Goal: Information Seeking & Learning: Learn about a topic

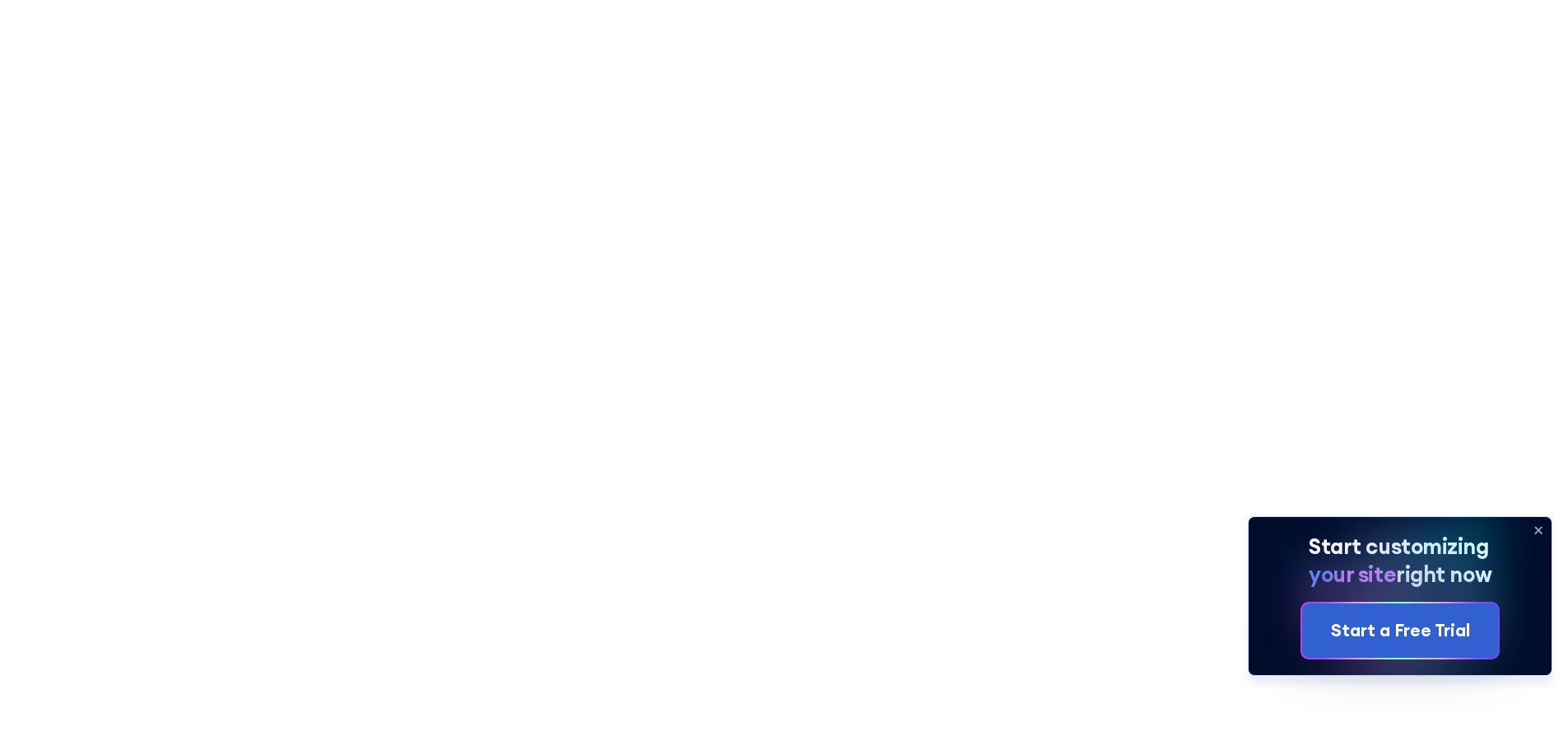
click at [1542, 528] on icon at bounding box center [1538, 530] width 26 height 26
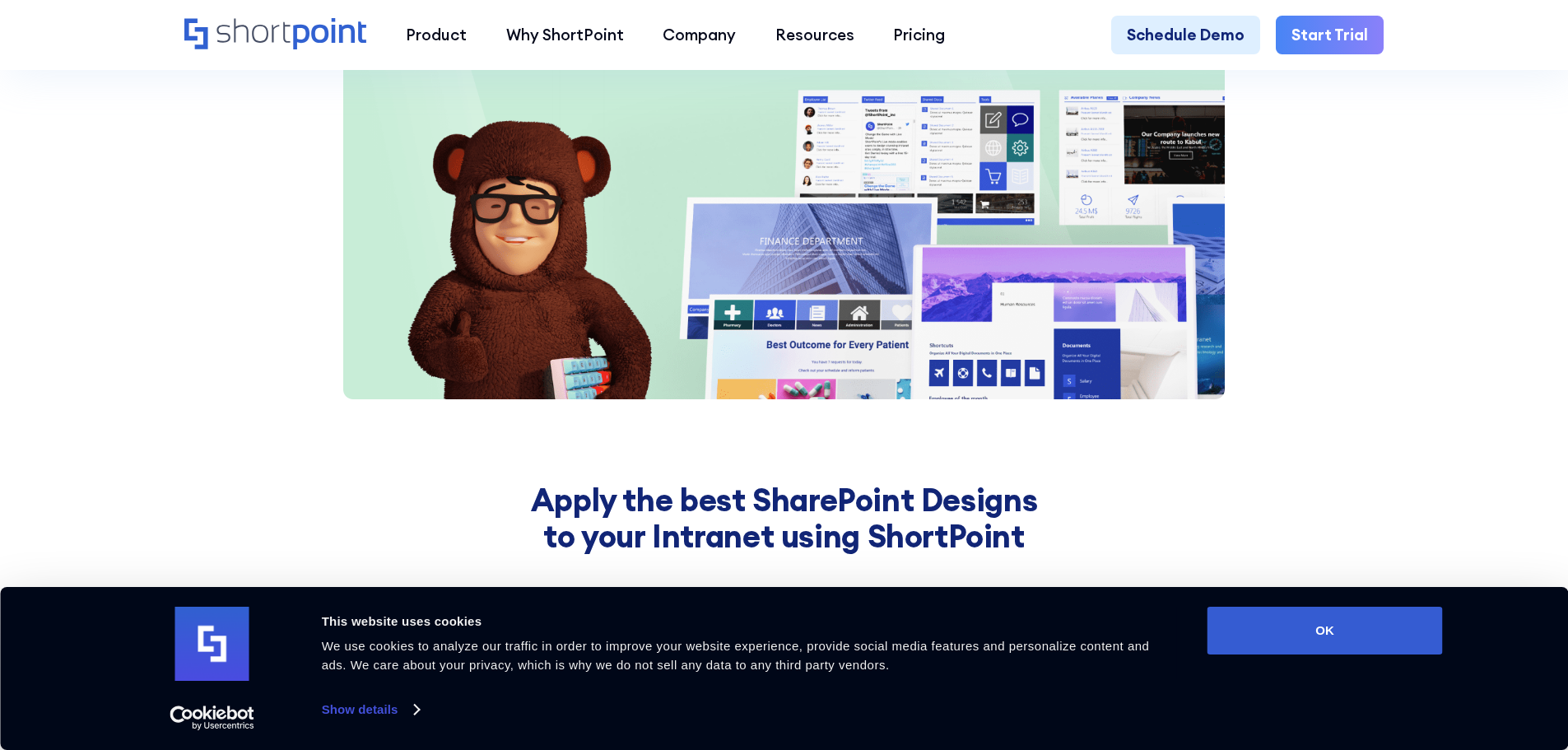
scroll to position [2746, 0]
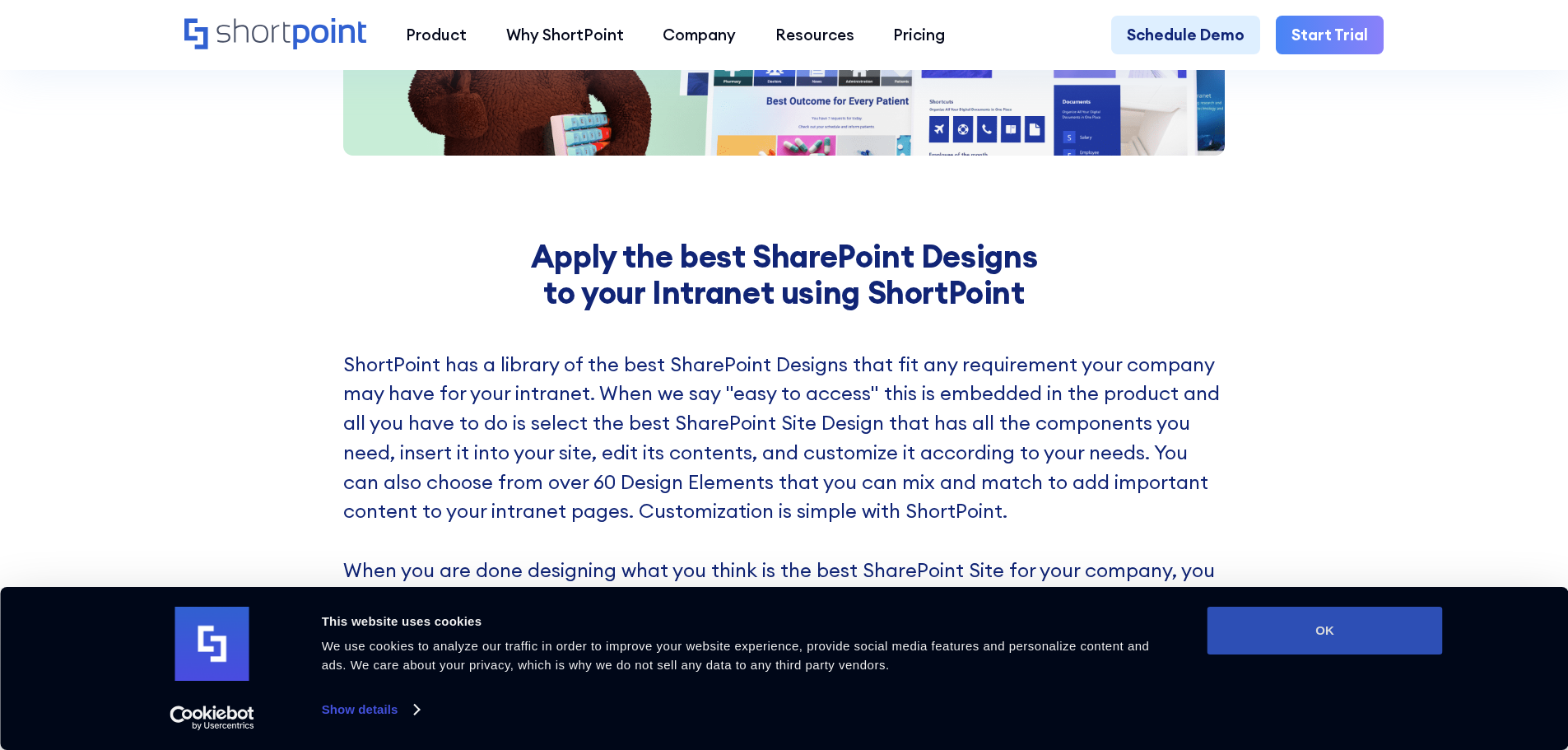
click at [1266, 628] on button "OK" at bounding box center [1325, 630] width 235 height 47
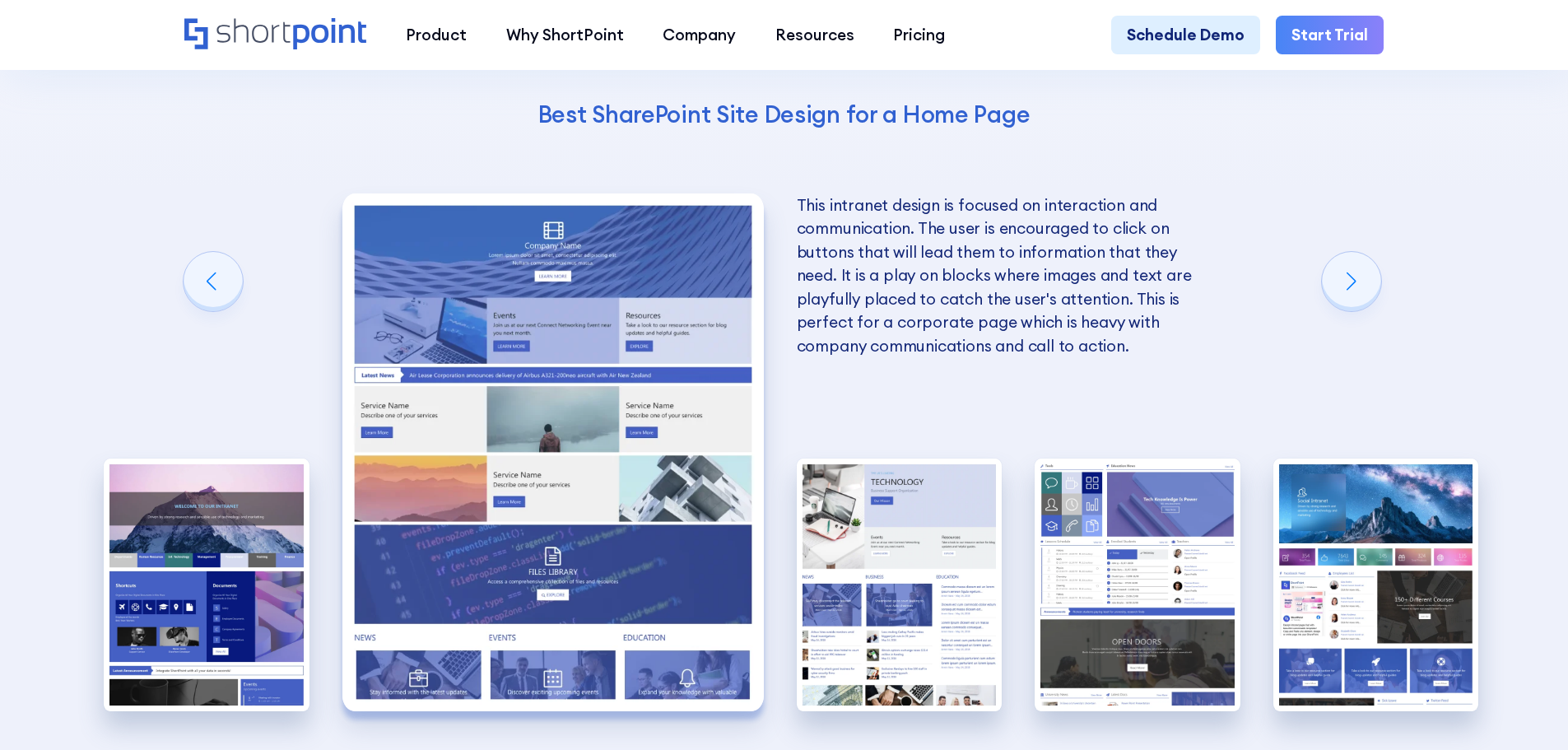
scroll to position [3899, 0]
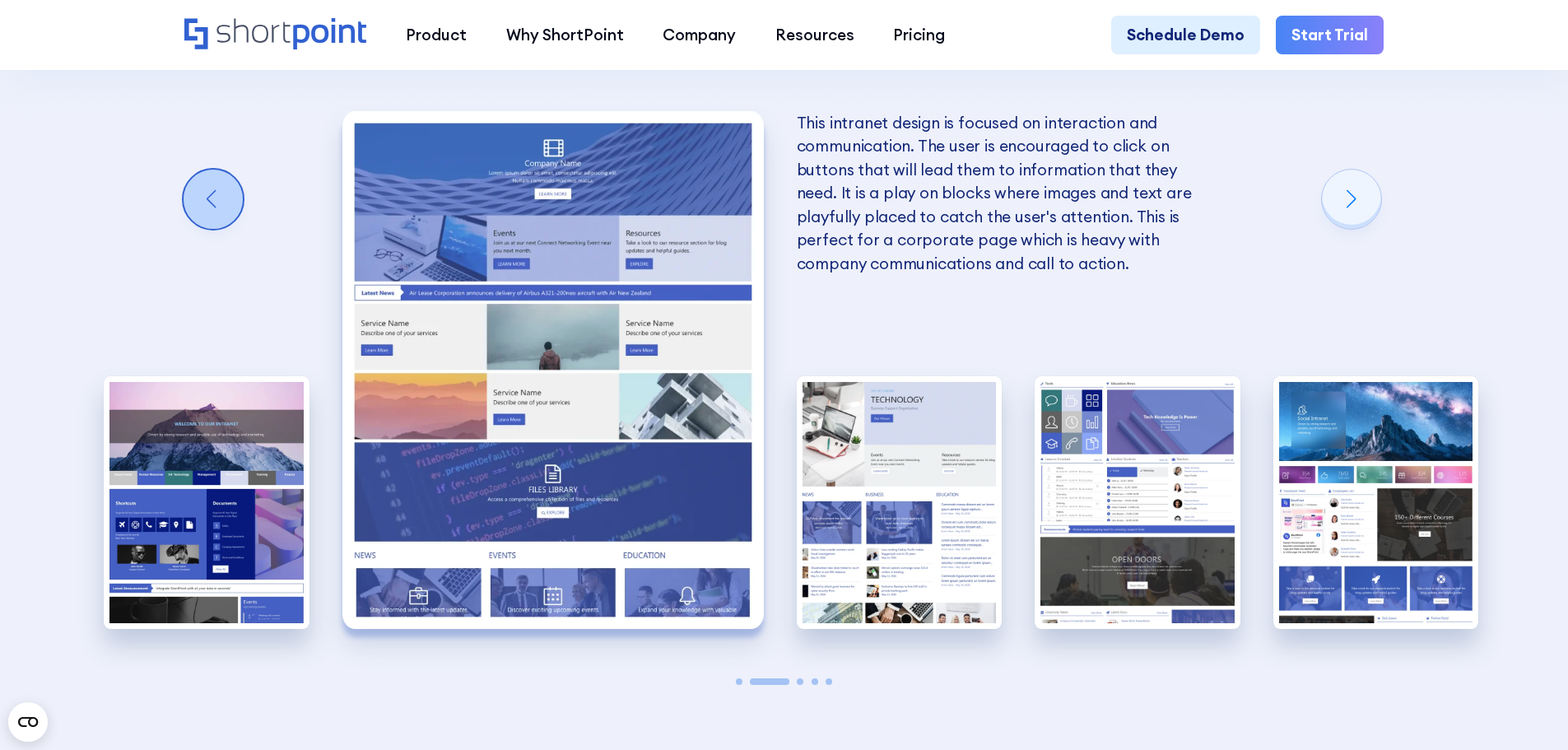
click at [208, 203] on div "Previous slide" at bounding box center [213, 198] width 59 height 59
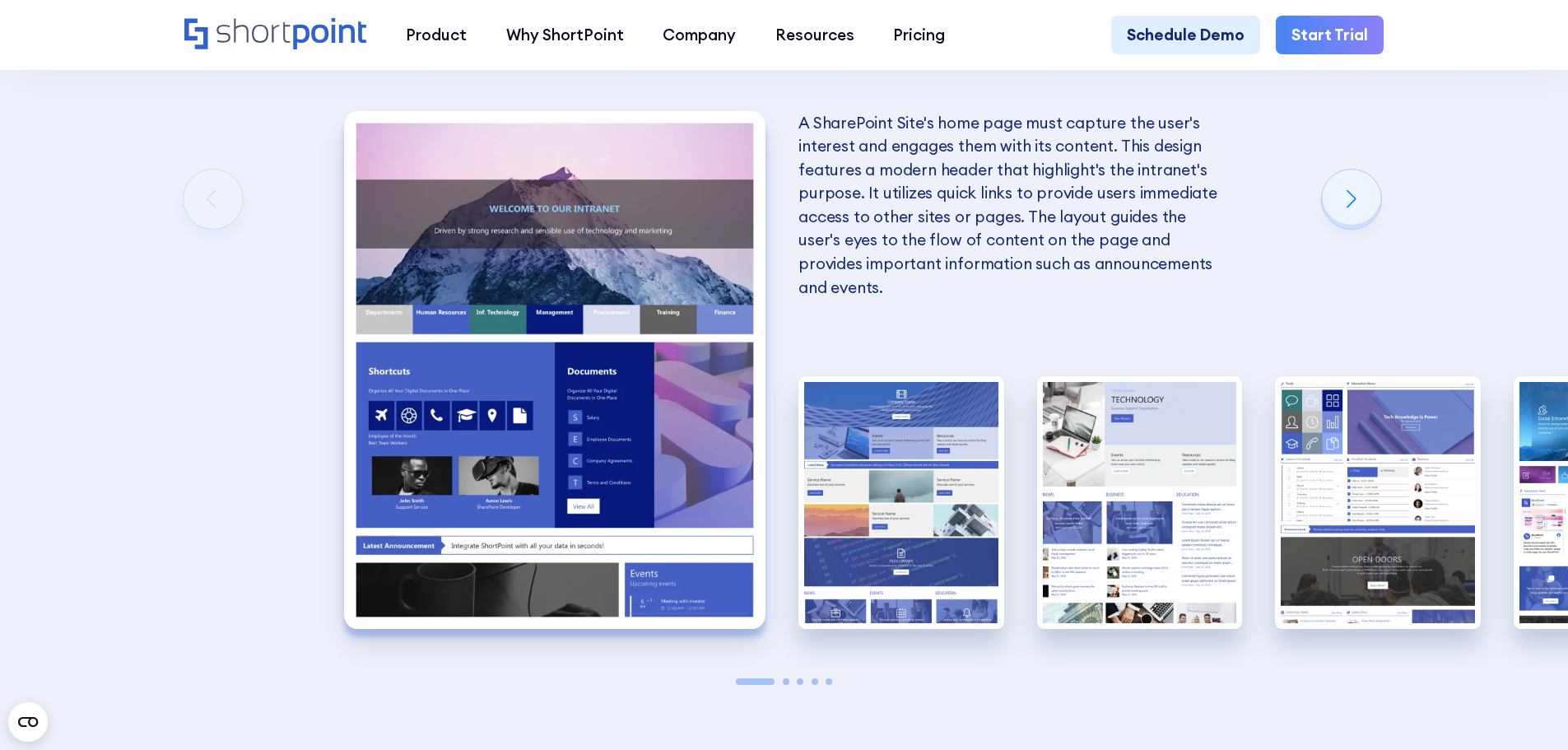
click at [208, 203] on div "The Best SharePoint Site Designs Here are some of the best SharePoint Site Desi…" at bounding box center [784, 217] width 1568 height 1310
click at [1361, 192] on div "Next slide" at bounding box center [1351, 198] width 59 height 59
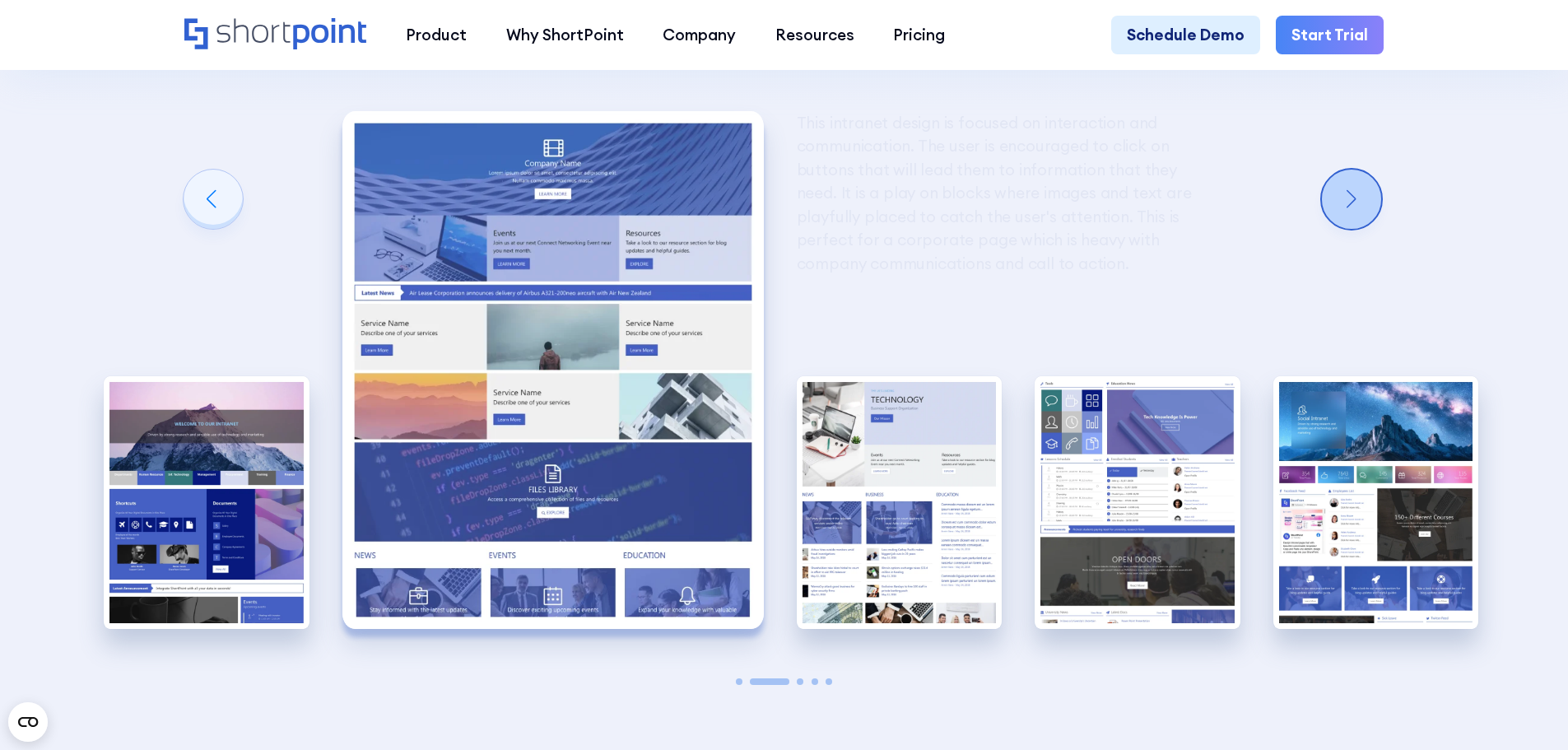
click at [1361, 192] on div "Next slide" at bounding box center [1351, 198] width 59 height 59
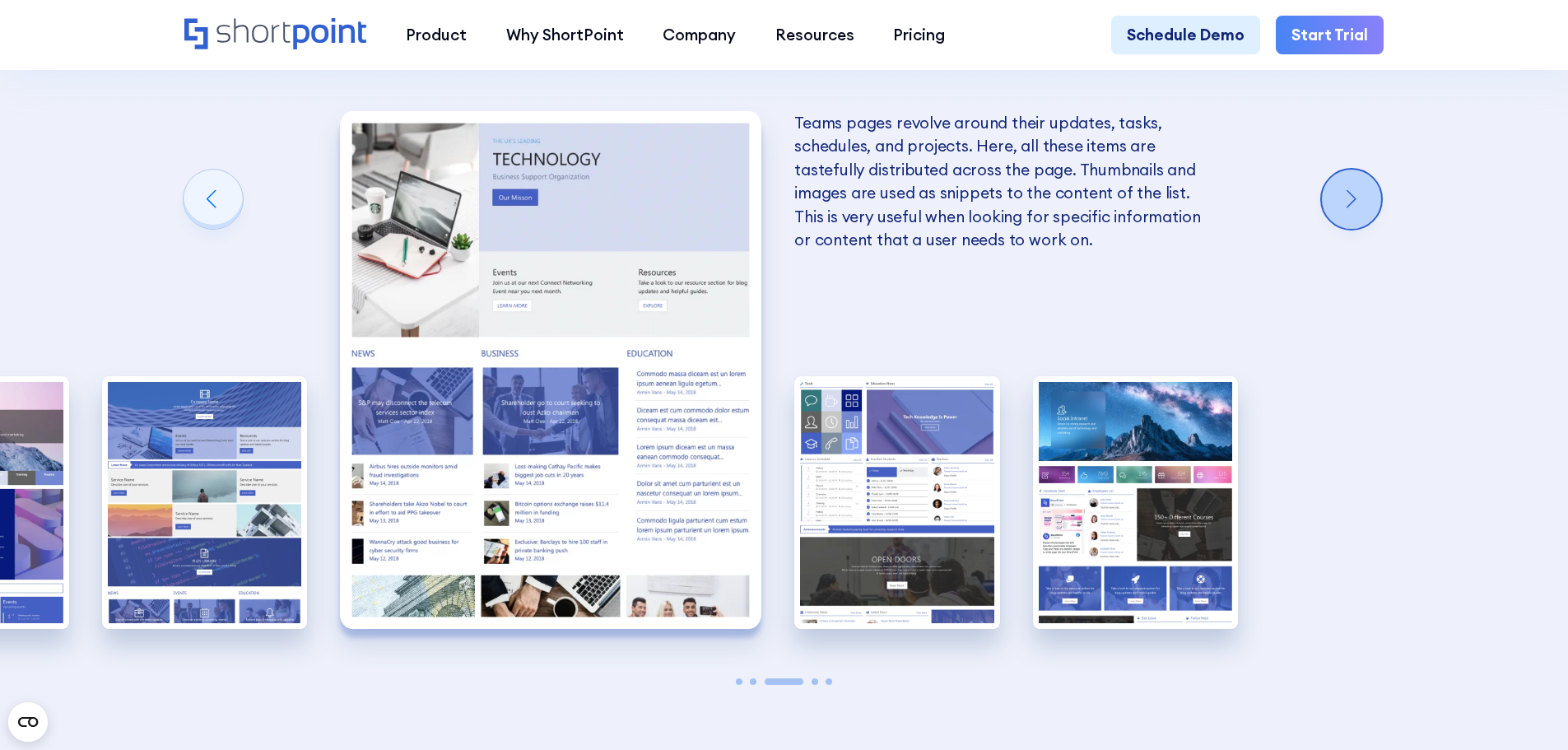
click at [1361, 192] on div "Next slide" at bounding box center [1351, 198] width 59 height 59
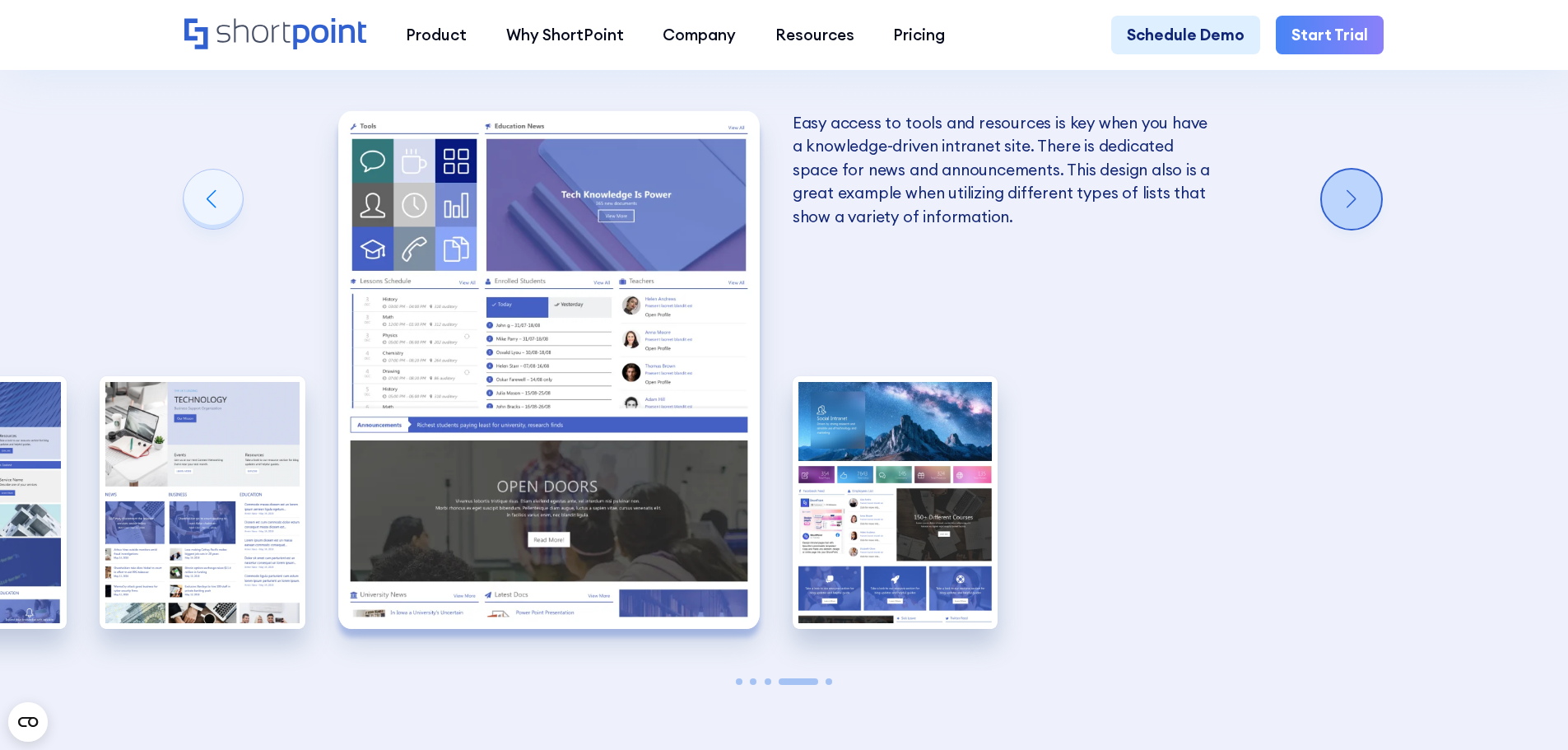
click at [1361, 192] on div "Next slide" at bounding box center [1351, 198] width 59 height 59
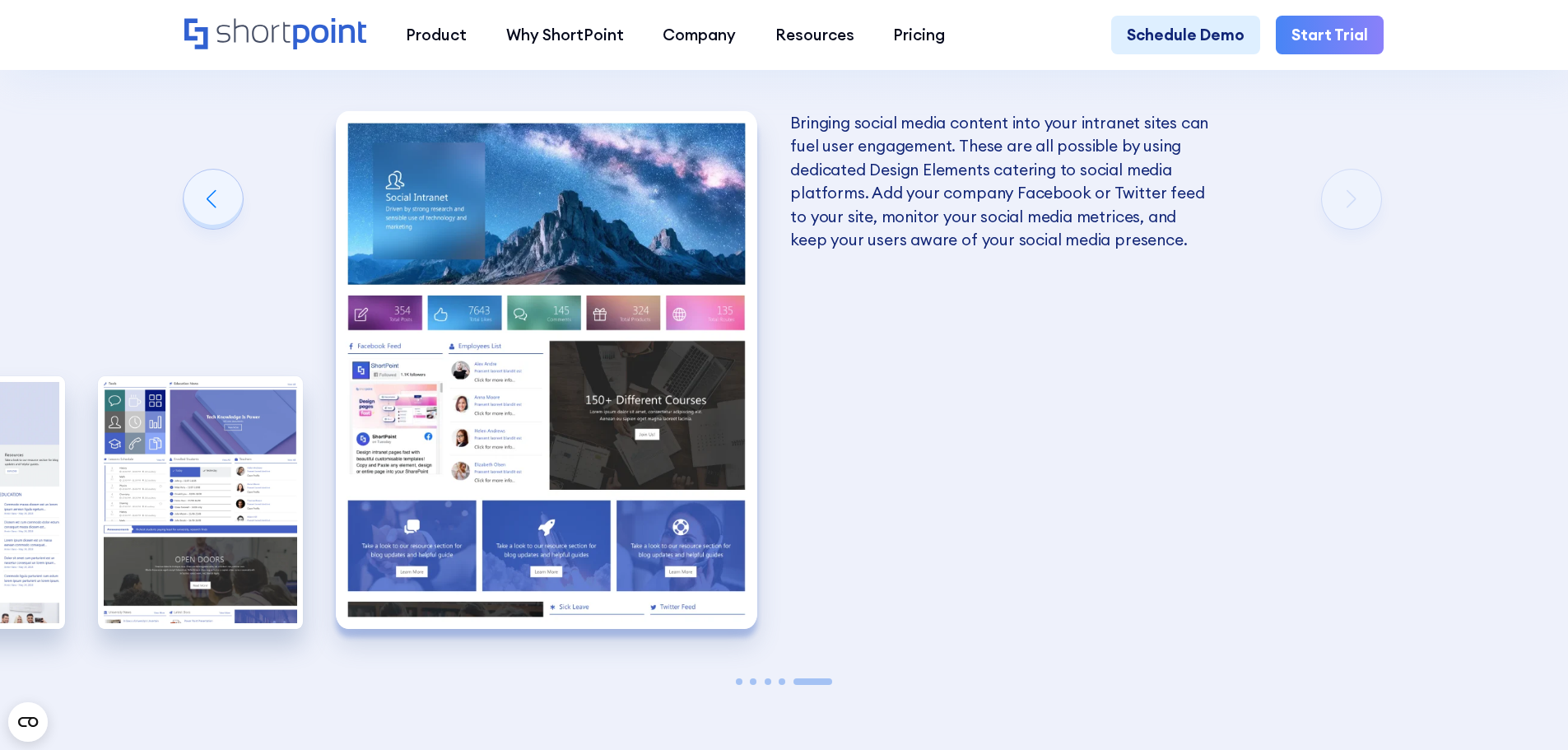
click at [499, 223] on img "5 / 5" at bounding box center [547, 370] width 422 height 518
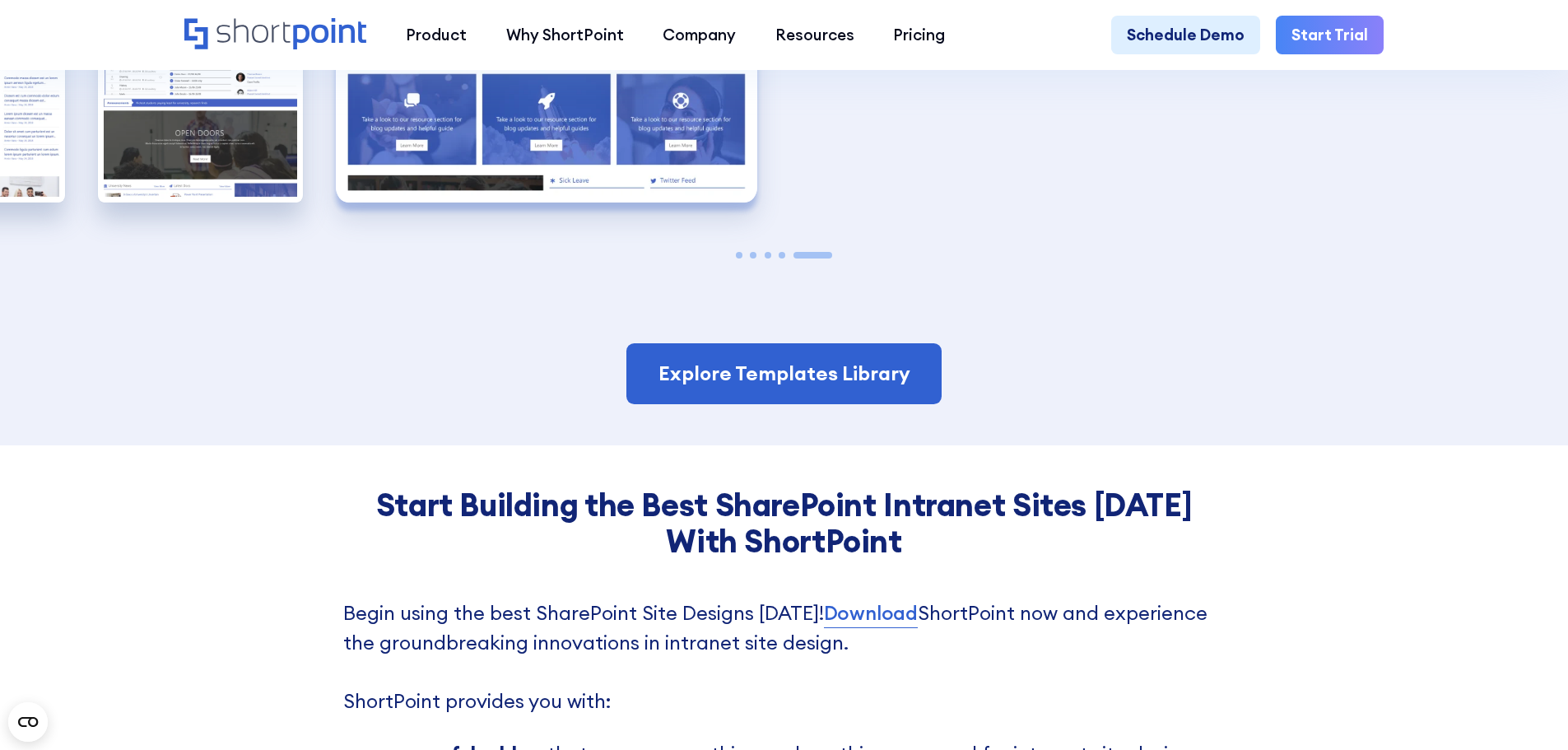
scroll to position [4394, 0]
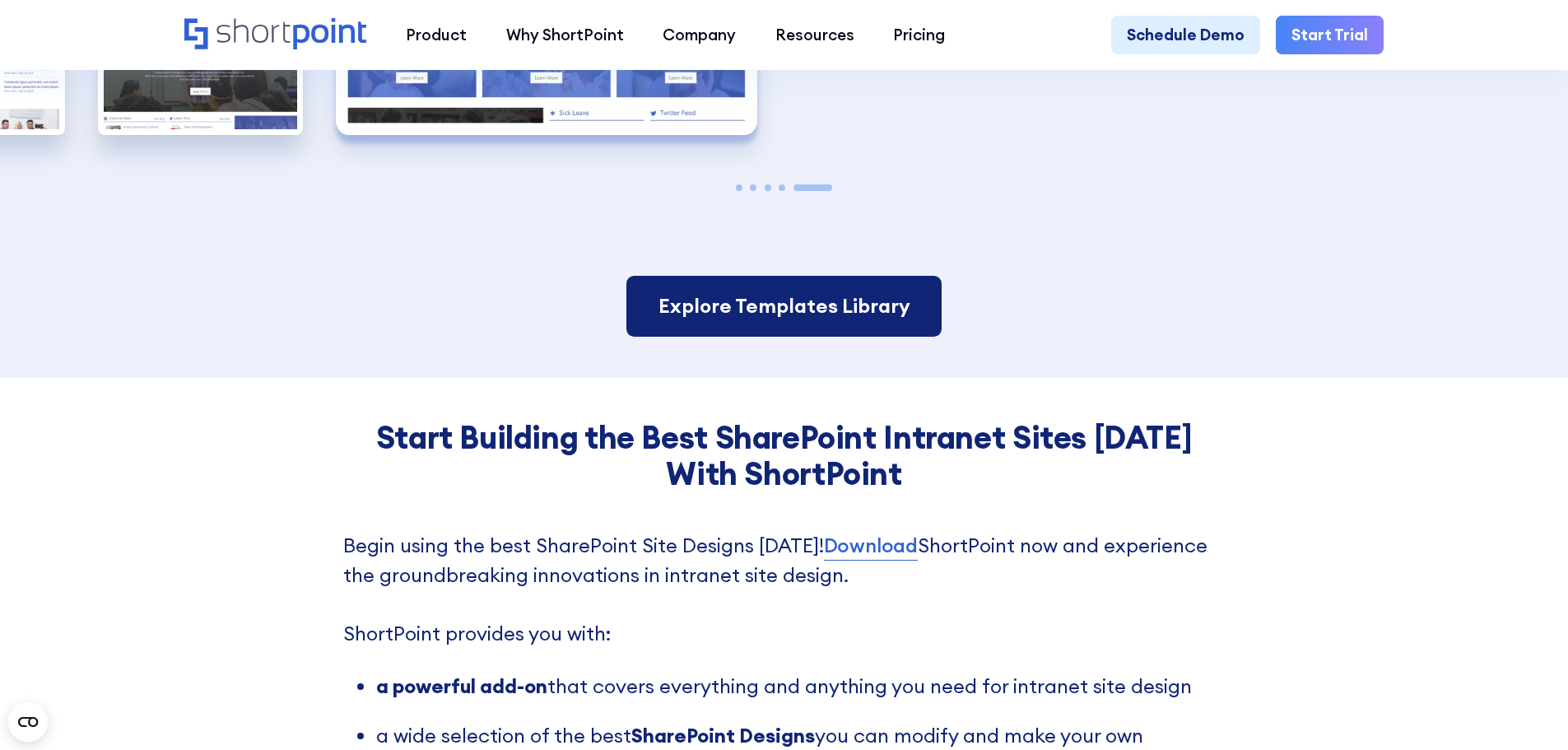
click at [758, 307] on link "Explore Templates Library" at bounding box center [784, 306] width 314 height 61
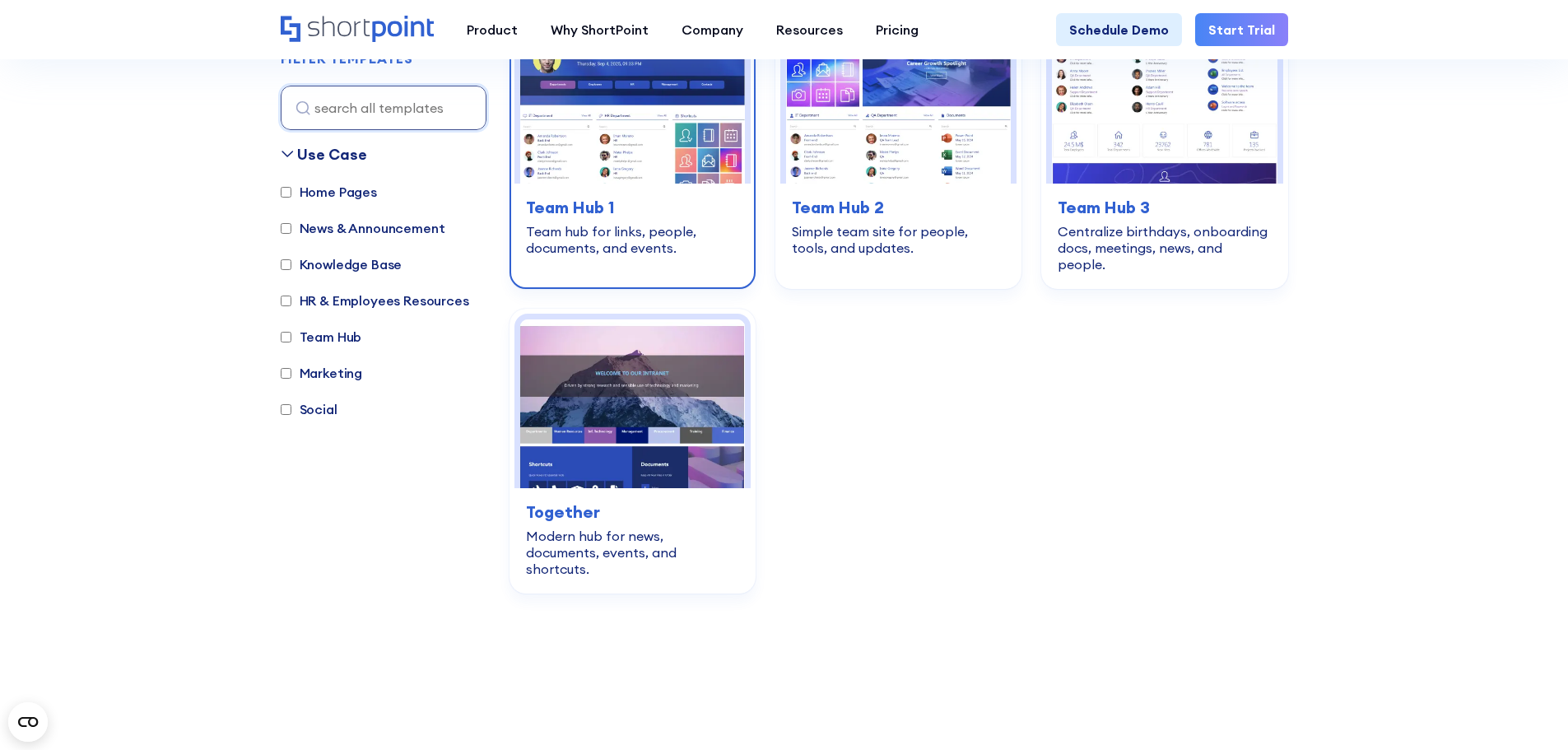
scroll to position [2636, 0]
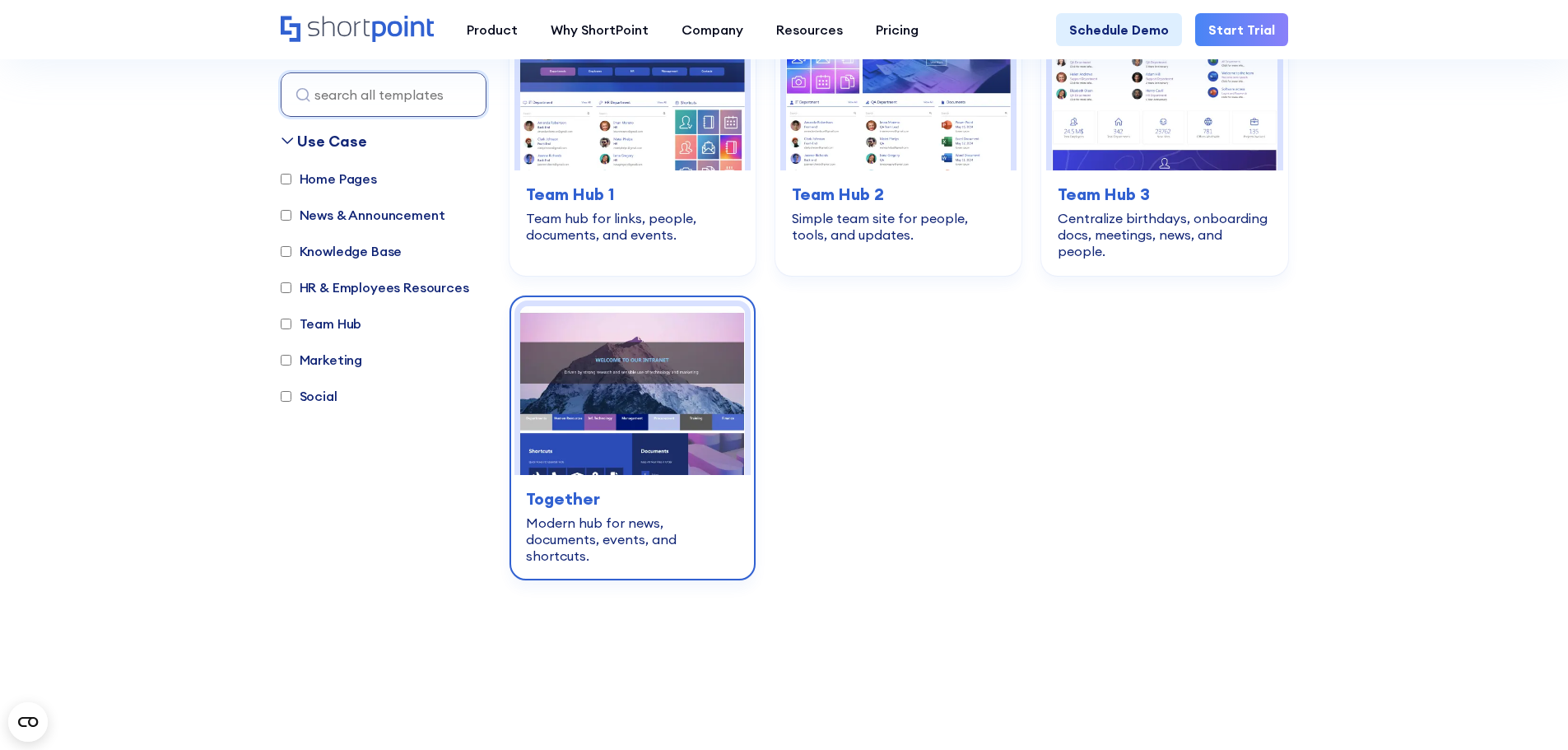
click at [598, 358] on img at bounding box center [633, 391] width 224 height 168
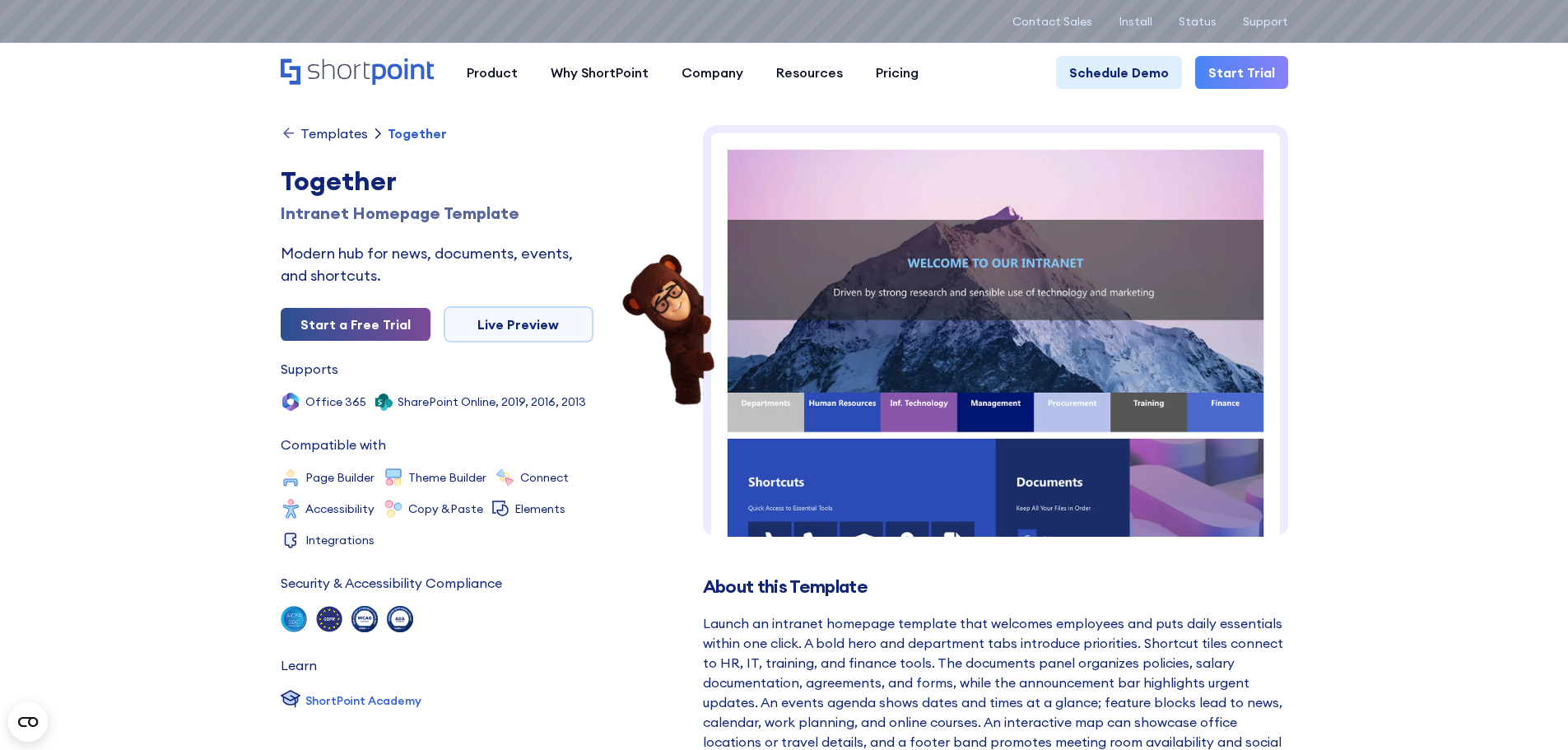
click at [354, 326] on link "Start a Free Trial" at bounding box center [355, 324] width 150 height 33
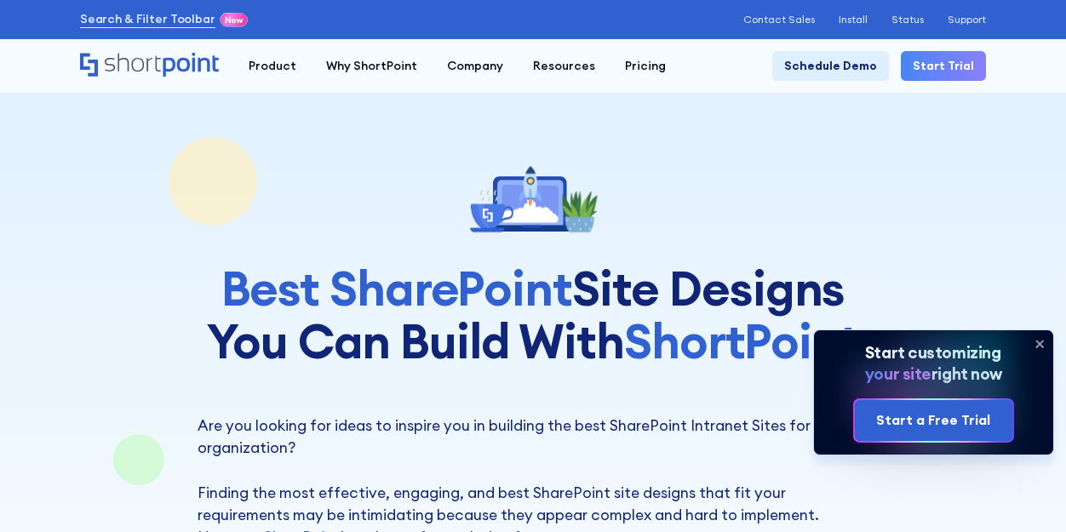
click at [1040, 341] on icon at bounding box center [1039, 343] width 27 height 27
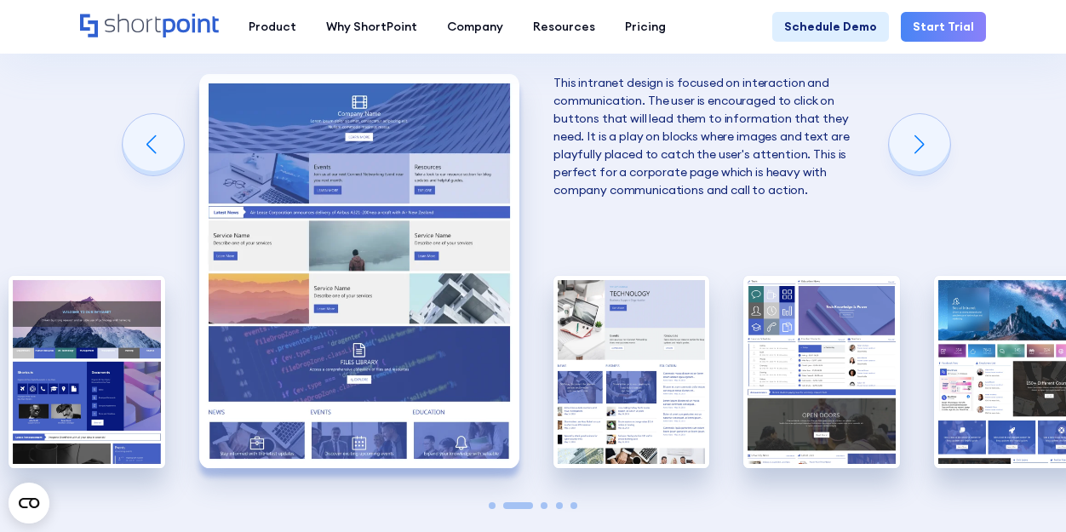
scroll to position [3064, 0]
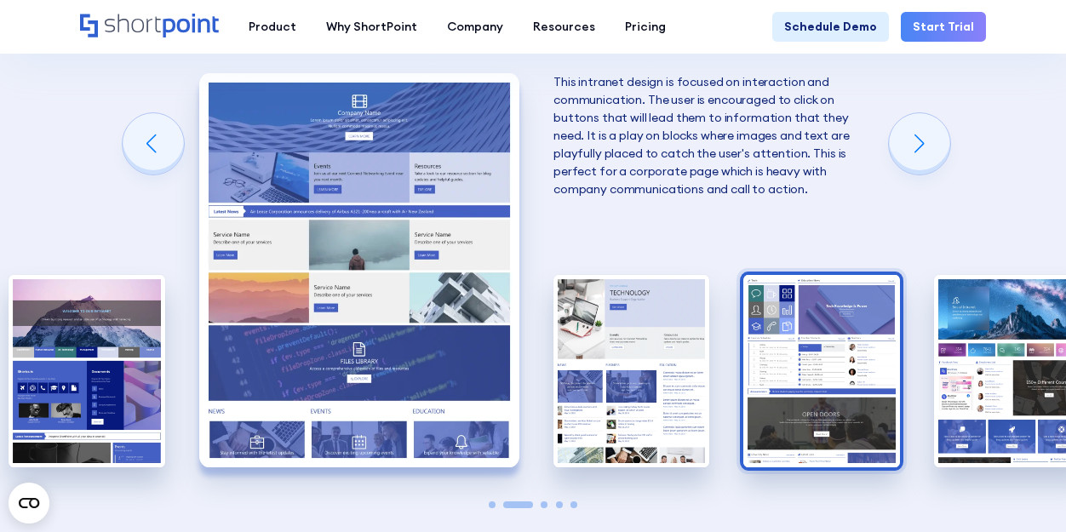
click at [829, 312] on img "4 / 5" at bounding box center [821, 371] width 156 height 192
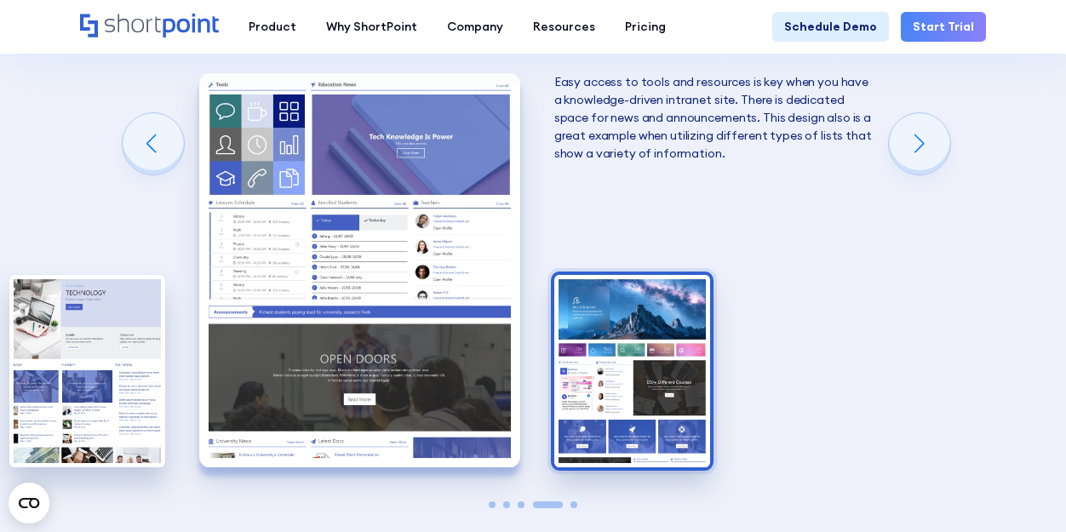
click at [596, 297] on img "5 / 5" at bounding box center [632, 371] width 156 height 192
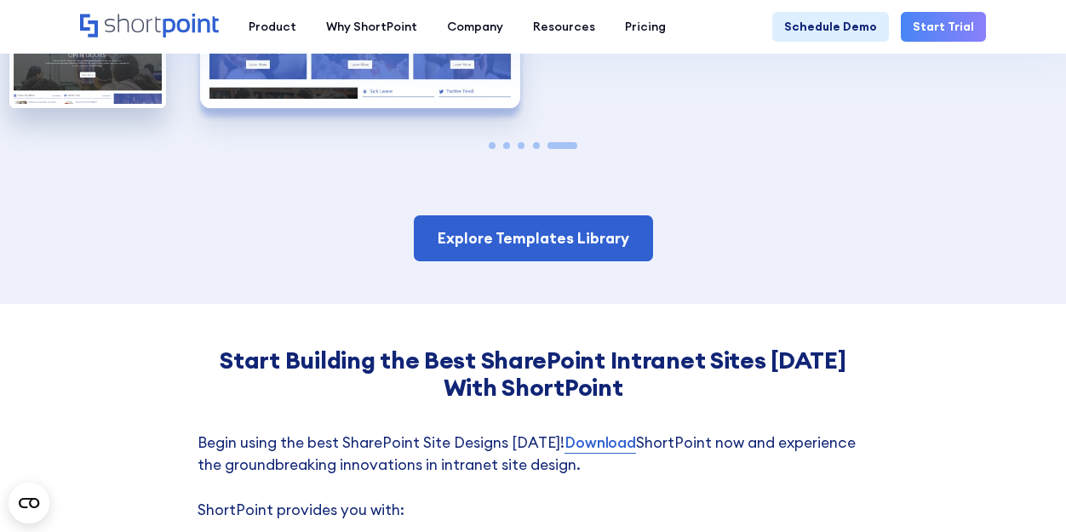
scroll to position [3490, 0]
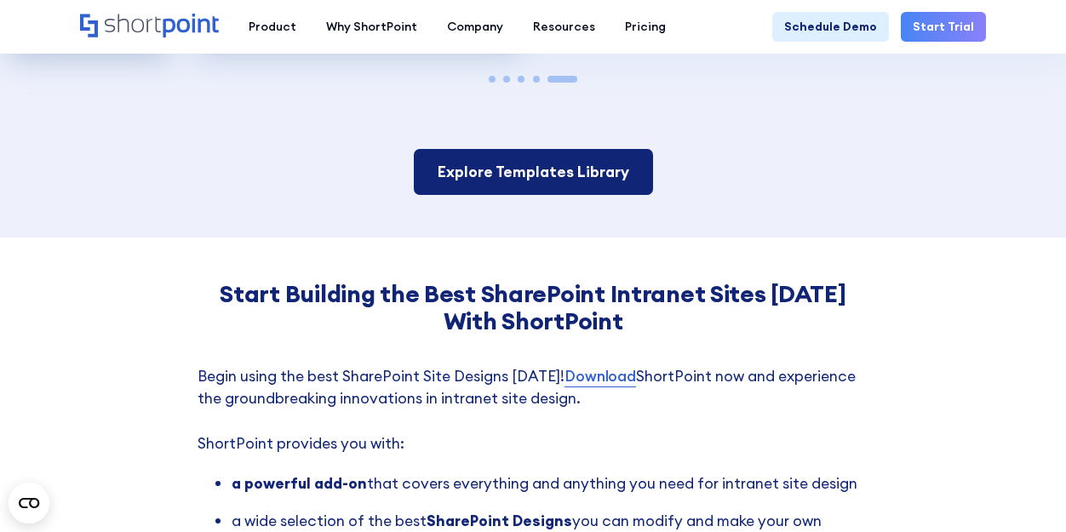
click at [529, 149] on link "Explore Templates Library" at bounding box center [533, 172] width 239 height 46
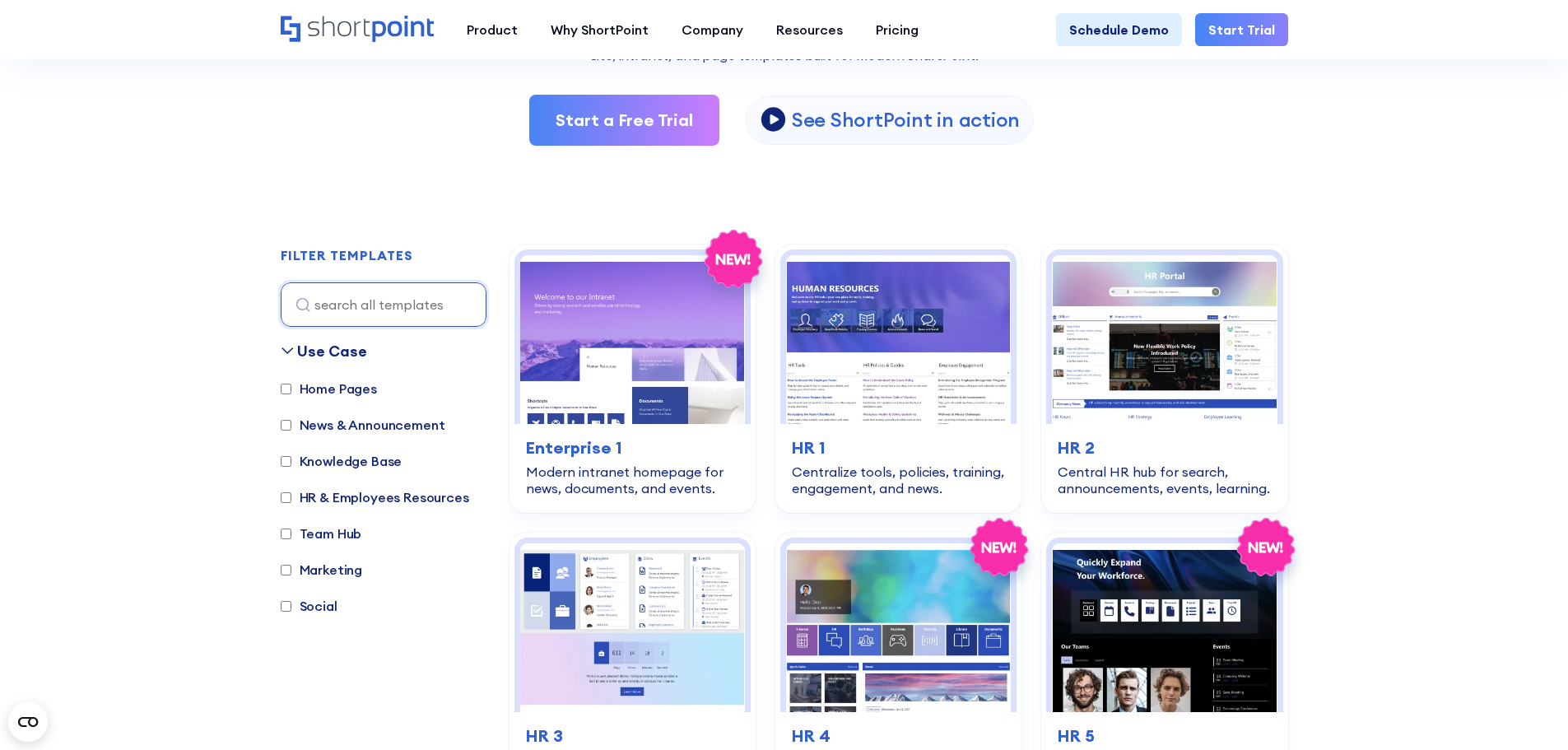
scroll to position [412, 0]
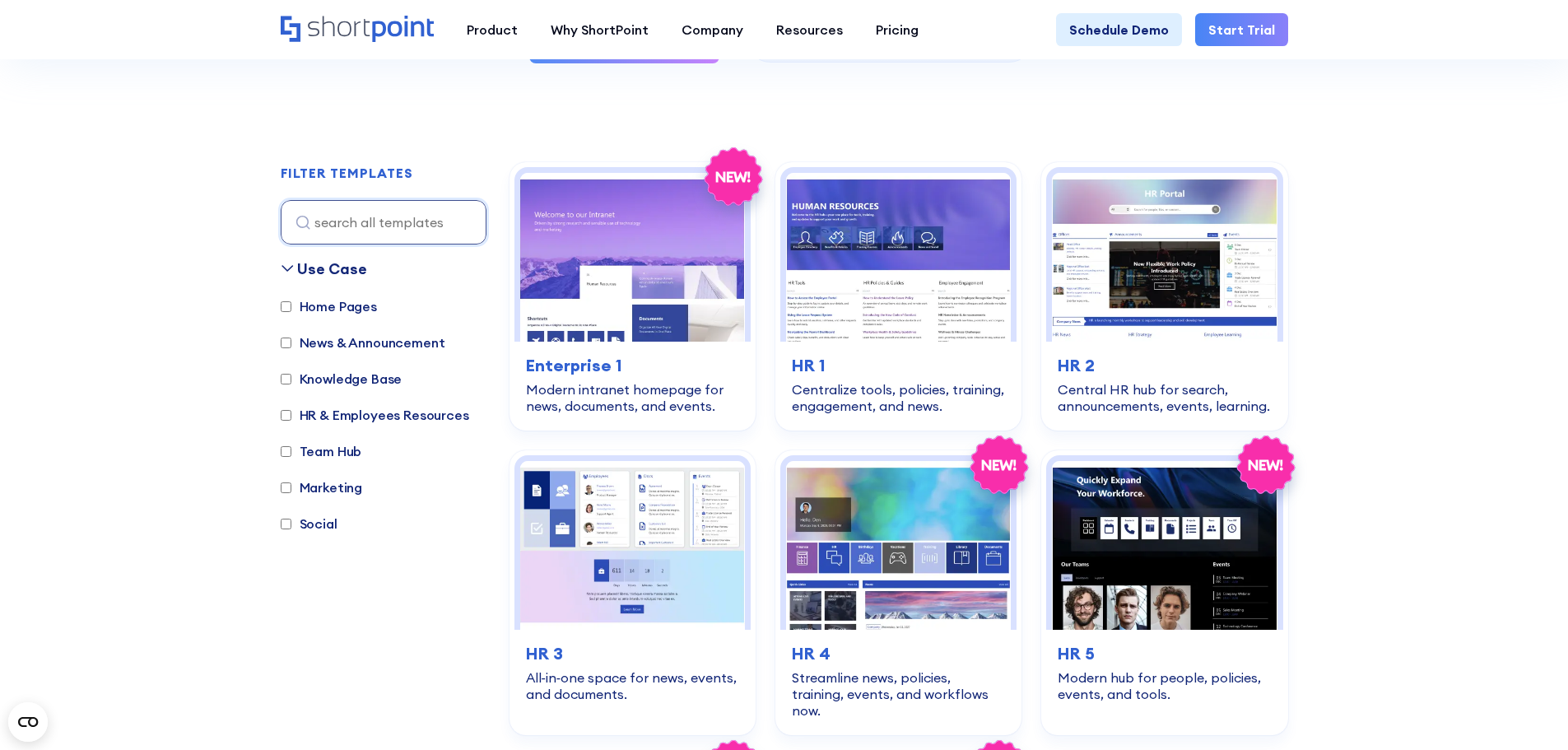
click at [321, 448] on label "Team Hub" at bounding box center [321, 451] width 81 height 19
click at [291, 448] on input "Team Hub" at bounding box center [285, 451] width 11 height 11
checkbox input "true"
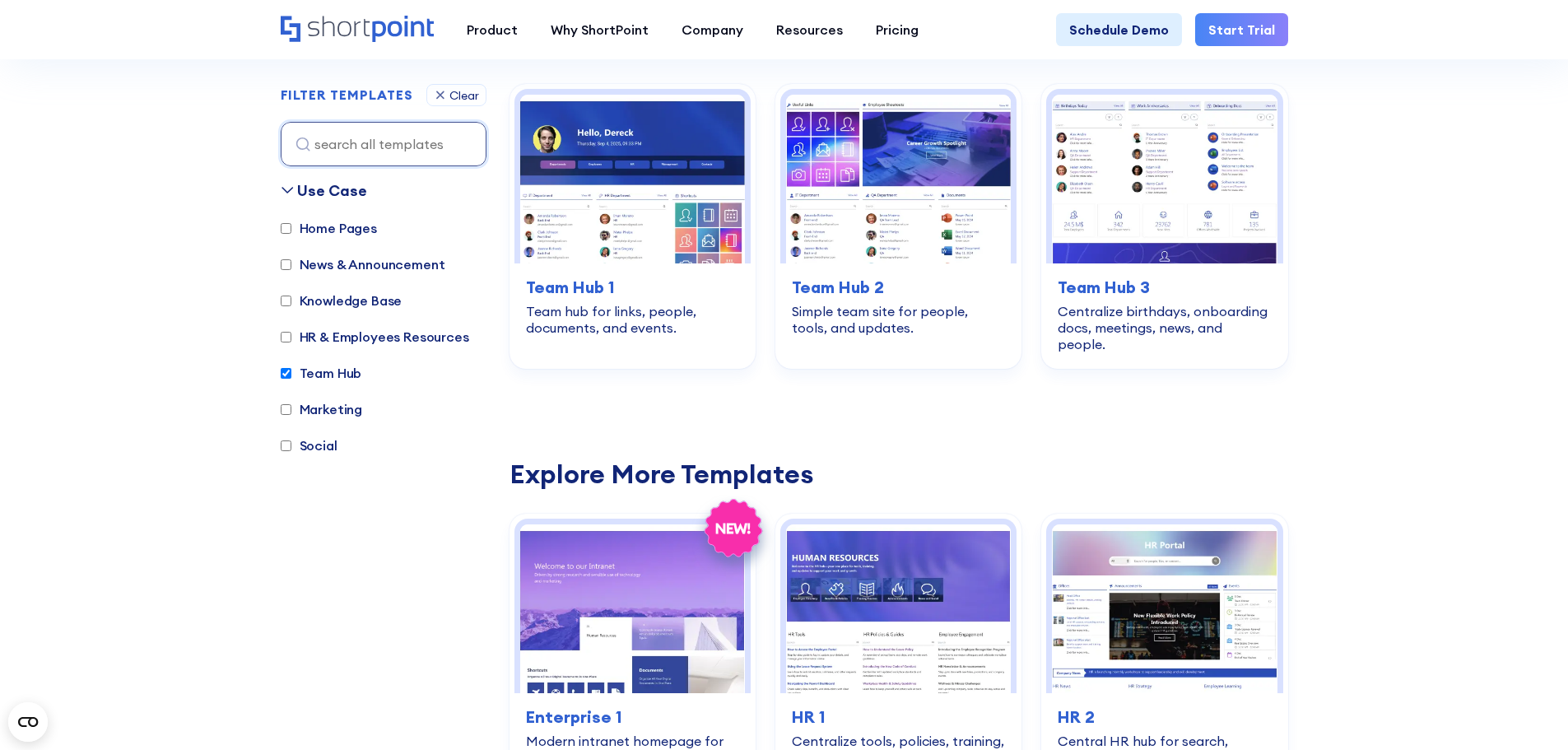
scroll to position [492, 0]
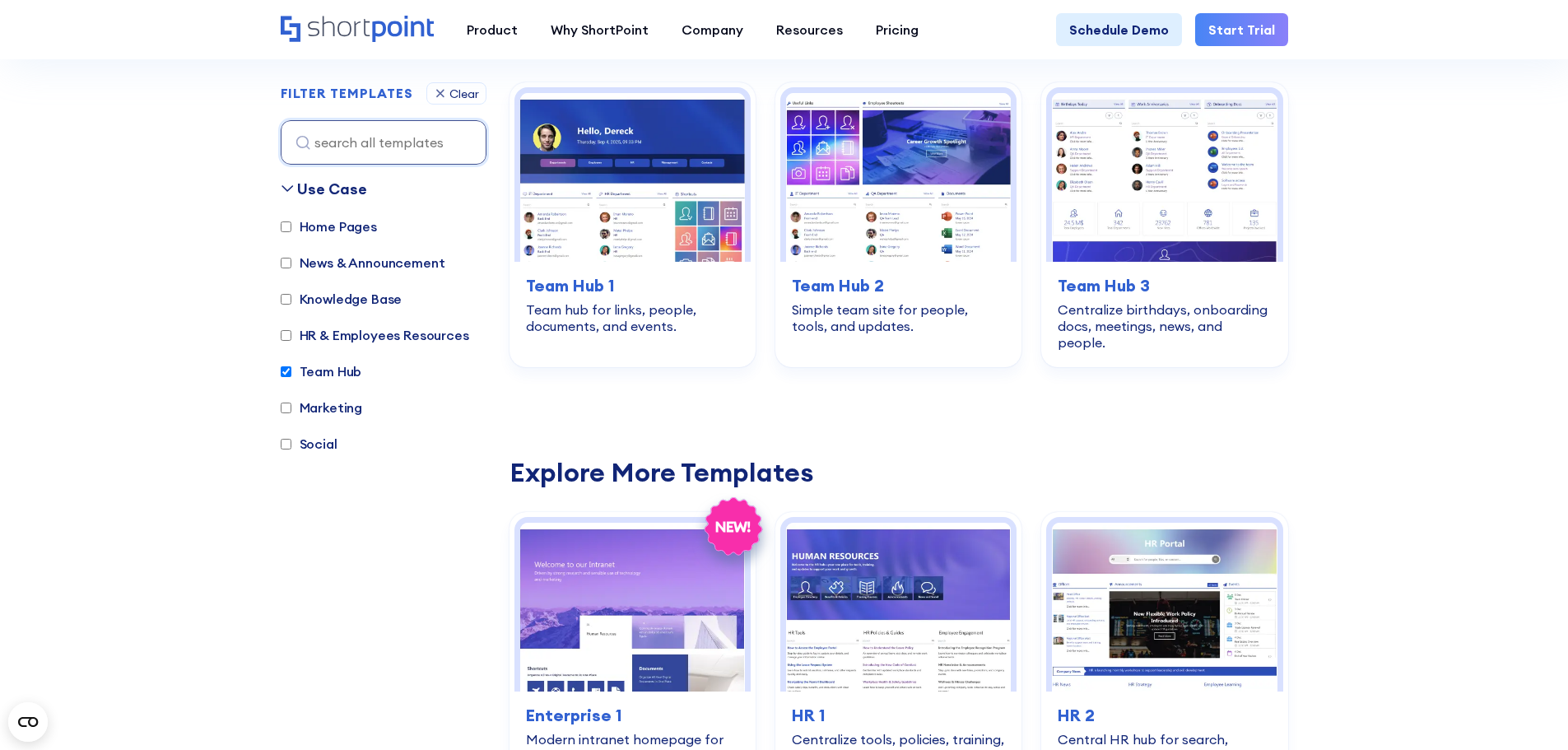
click at [327, 300] on label "Knowledge Base" at bounding box center [341, 299] width 122 height 19
click at [291, 300] on input "Knowledge Base" at bounding box center [285, 299] width 11 height 11
checkbox input "true"
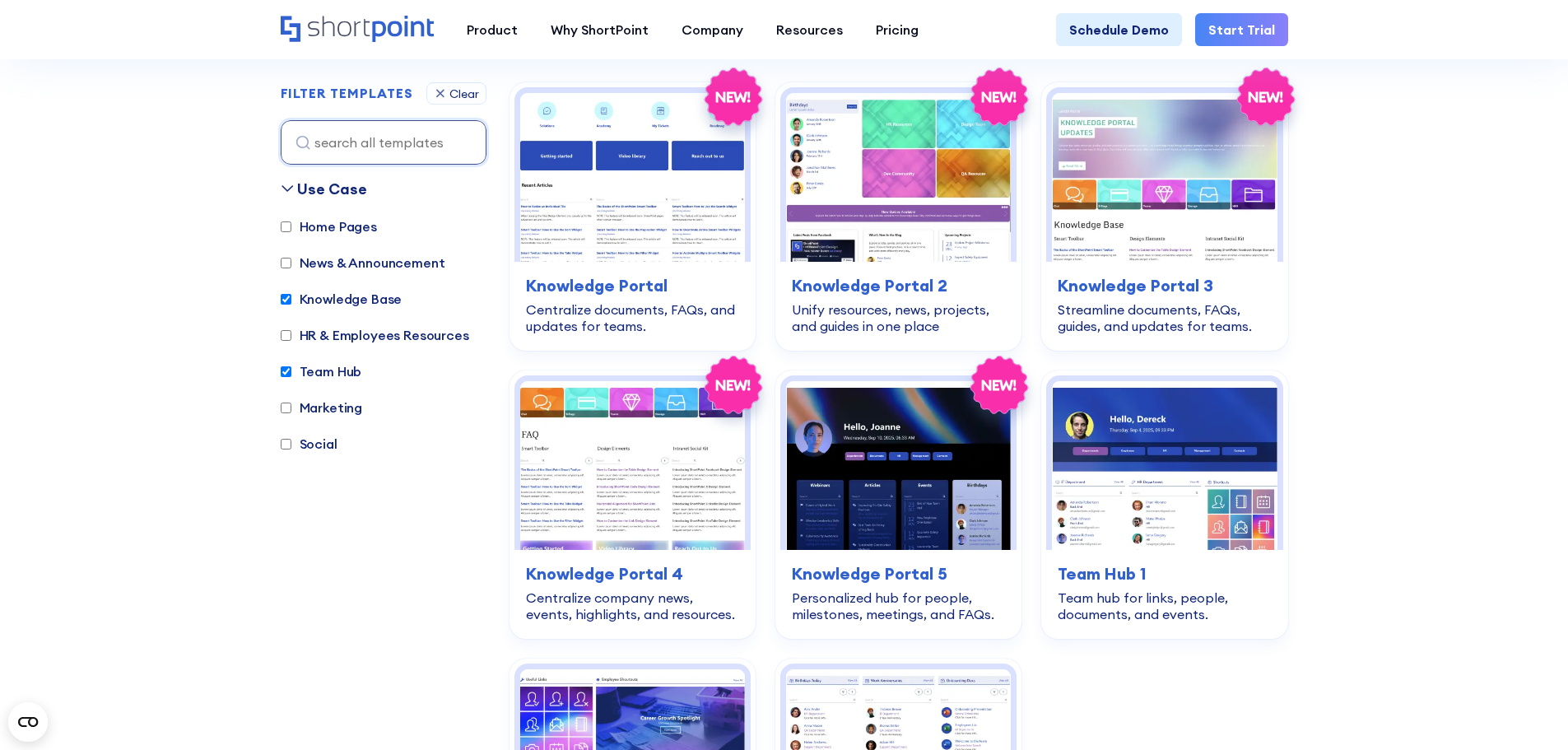
click at [325, 342] on label "HR & Employees Resources" at bounding box center [374, 335] width 189 height 19
click at [291, 341] on input "HR & Employees Resources" at bounding box center [285, 335] width 11 height 11
checkbox input "true"
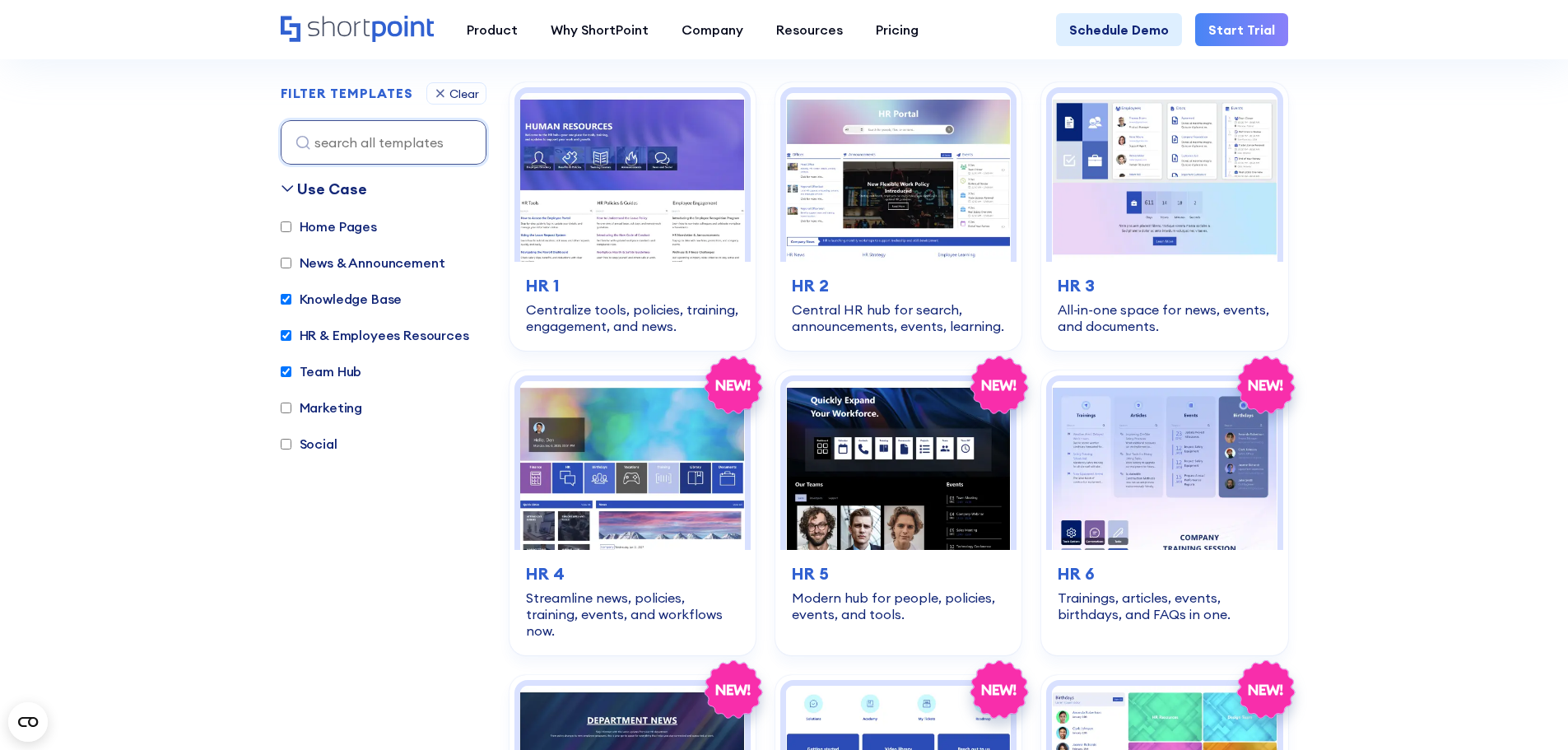
click at [385, 257] on label "News & Announcement" at bounding box center [363, 262] width 164 height 19
click at [291, 257] on input "News & Announcement" at bounding box center [285, 262] width 11 height 11
checkbox input "true"
click at [369, 232] on label "Home Pages" at bounding box center [329, 226] width 97 height 19
click at [291, 232] on input "Home Pages" at bounding box center [285, 226] width 11 height 11
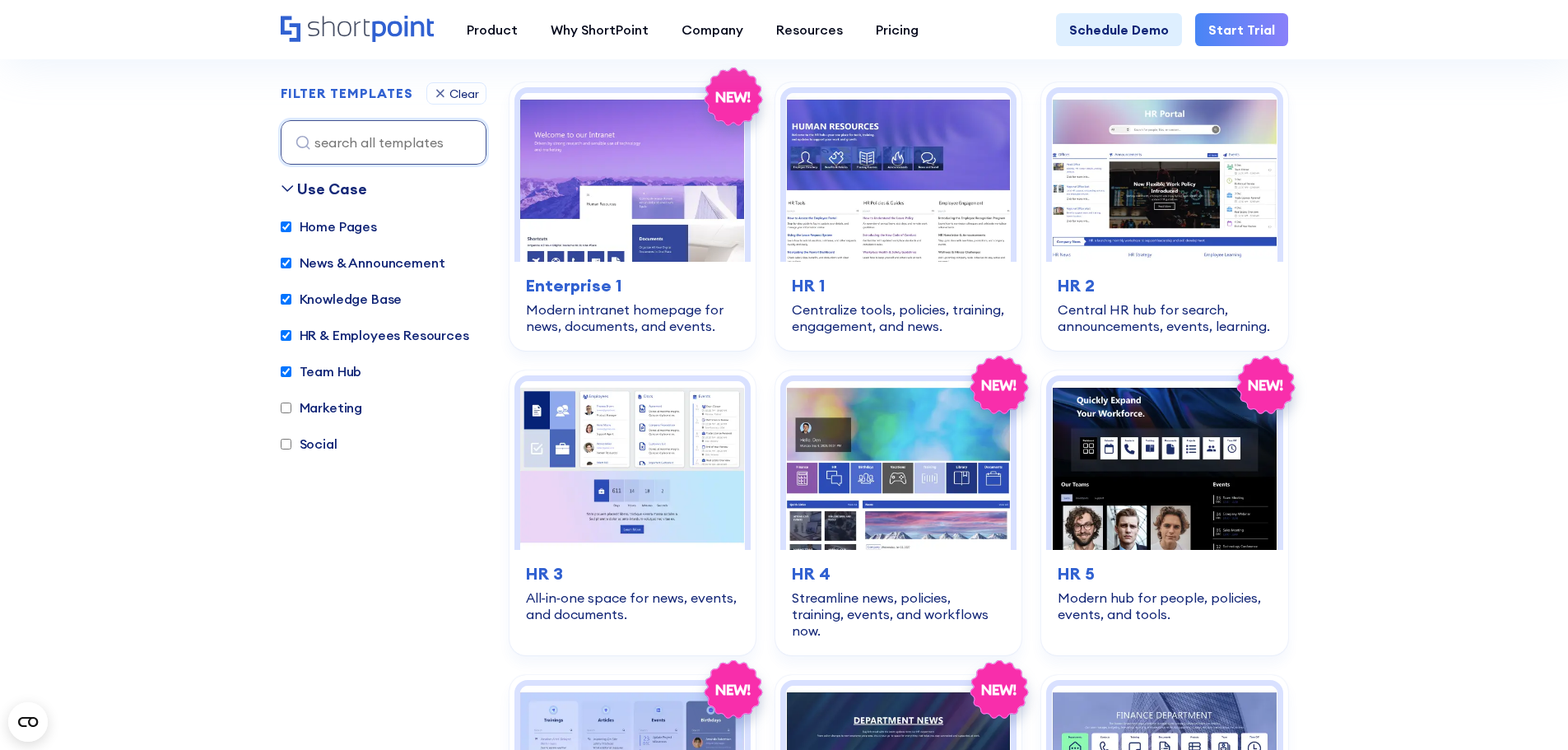
click at [309, 229] on label "Home Pages" at bounding box center [329, 226] width 97 height 19
click at [291, 229] on input "Home Pages" at bounding box center [285, 226] width 11 height 11
checkbox input "false"
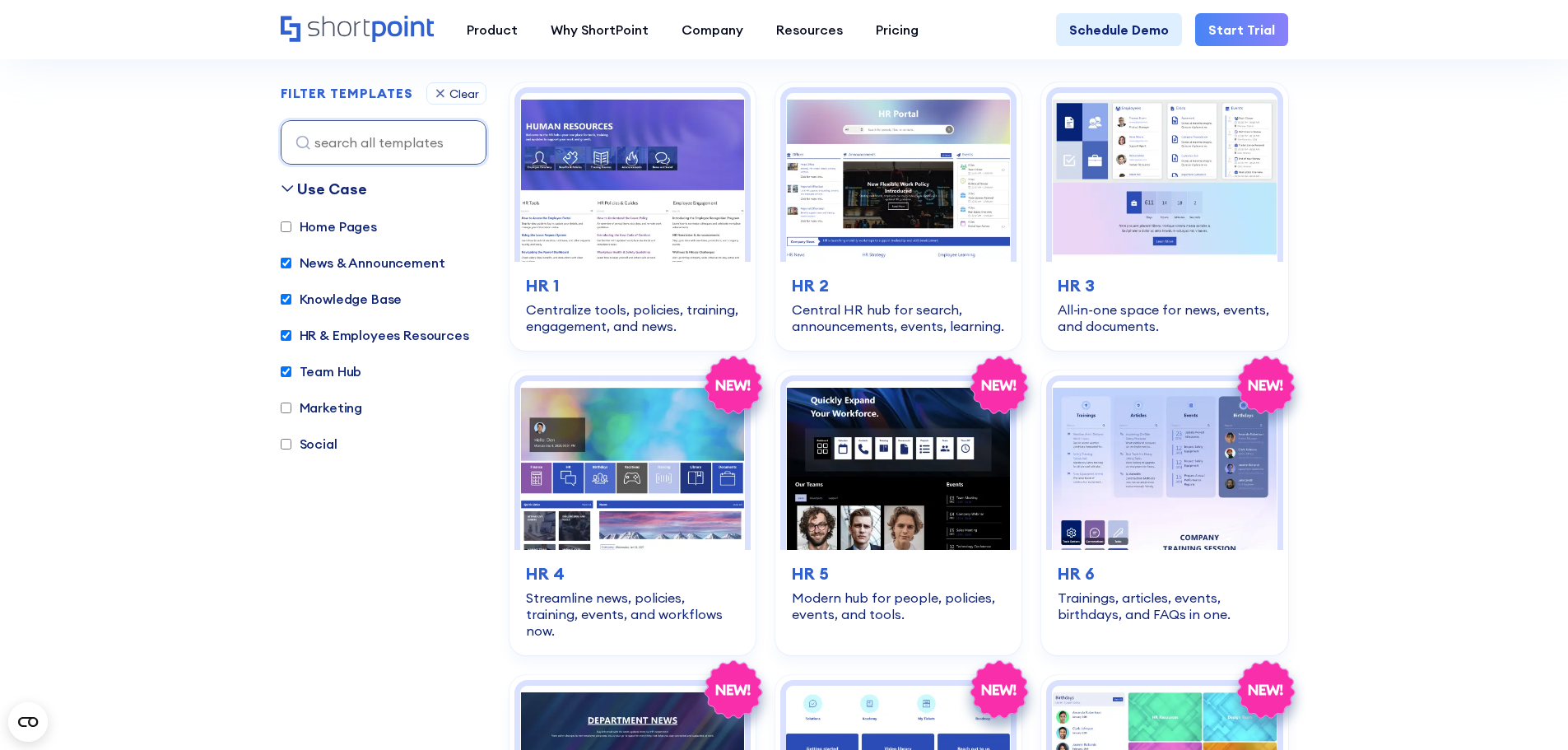
click at [287, 265] on input "News & Announcement" at bounding box center [285, 262] width 11 height 11
checkbox input "false"
click at [283, 301] on input "Knowledge Base" at bounding box center [285, 299] width 11 height 11
checkbox input "false"
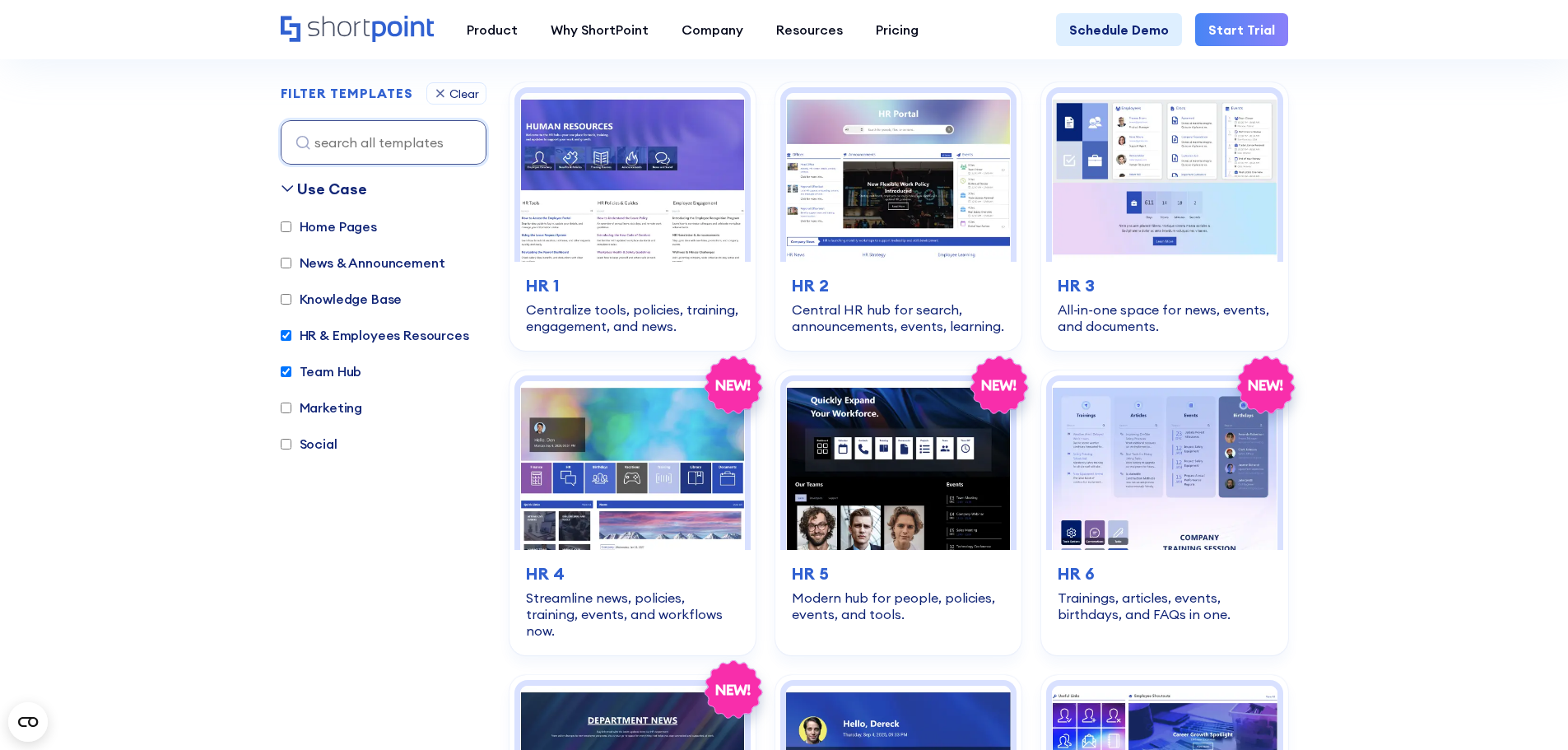
click at [284, 339] on input "HR & Employees Resources" at bounding box center [285, 335] width 11 height 11
checkbox input "false"
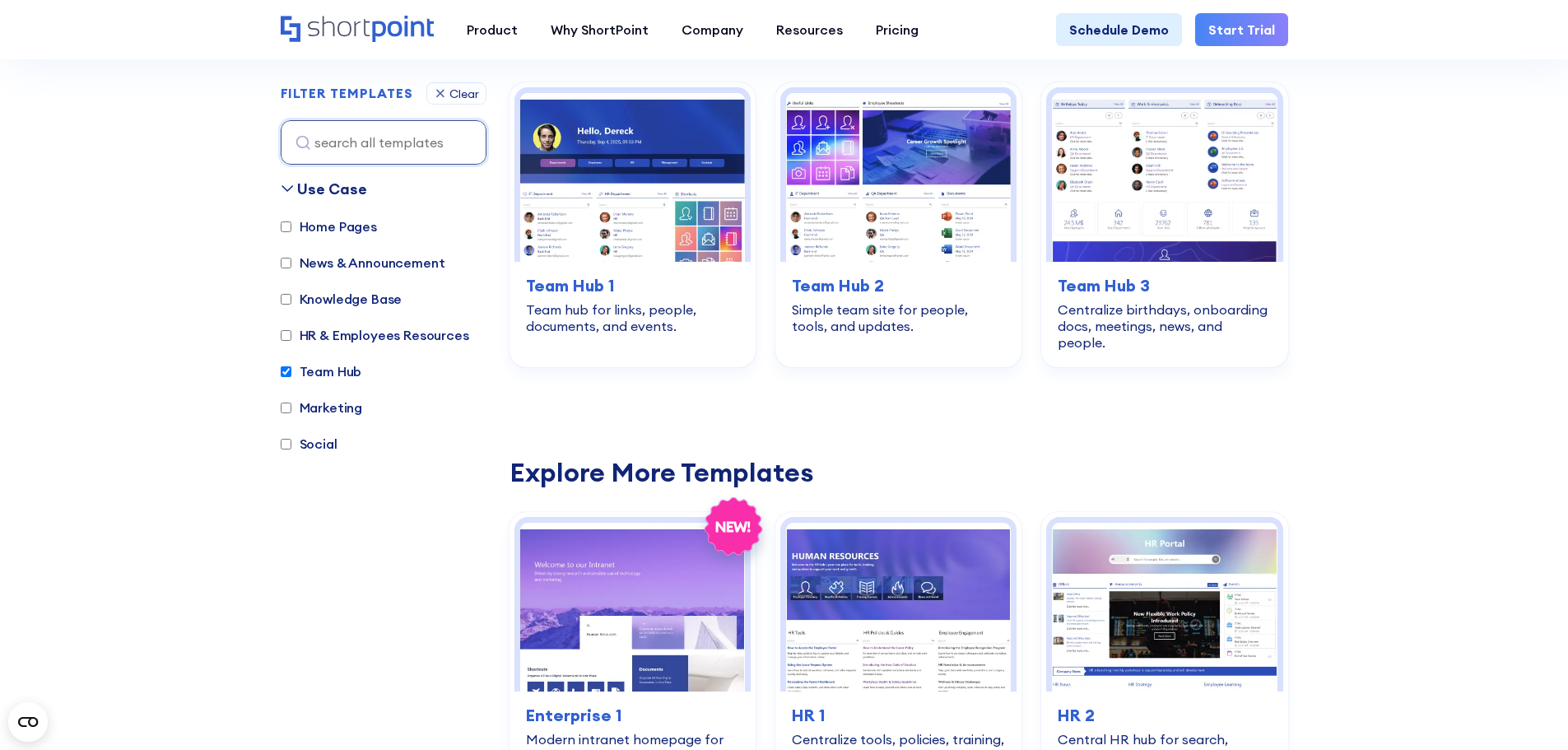
click at [283, 374] on input "Team Hub" at bounding box center [285, 372] width 11 height 11
checkbox input "false"
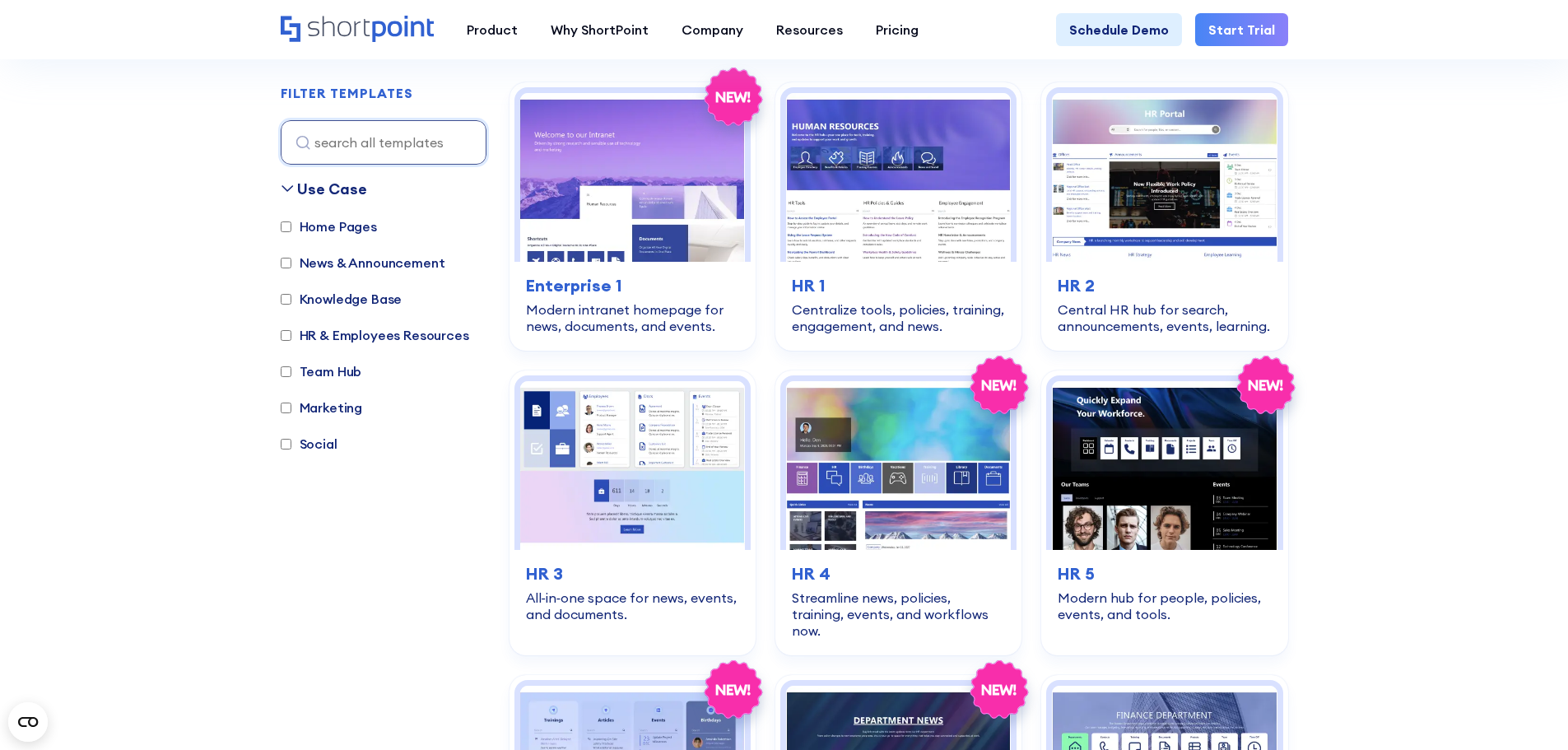
click at [329, 448] on label "Social" at bounding box center [309, 444] width 57 height 19
click at [291, 448] on input "Social" at bounding box center [285, 444] width 11 height 11
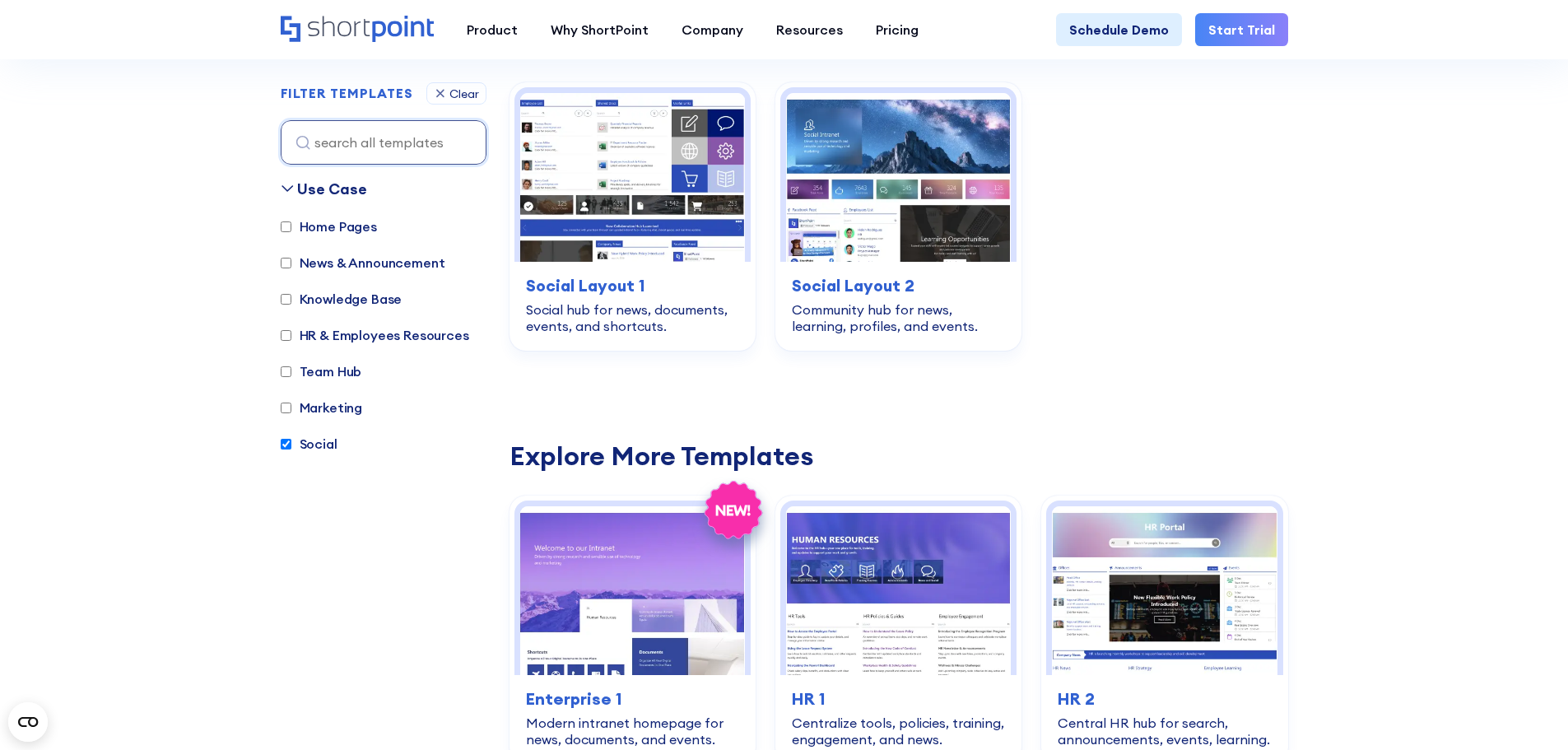
click at [329, 448] on label "Social" at bounding box center [309, 444] width 57 height 19
click at [291, 448] on input "Social" at bounding box center [285, 444] width 11 height 11
checkbox input "false"
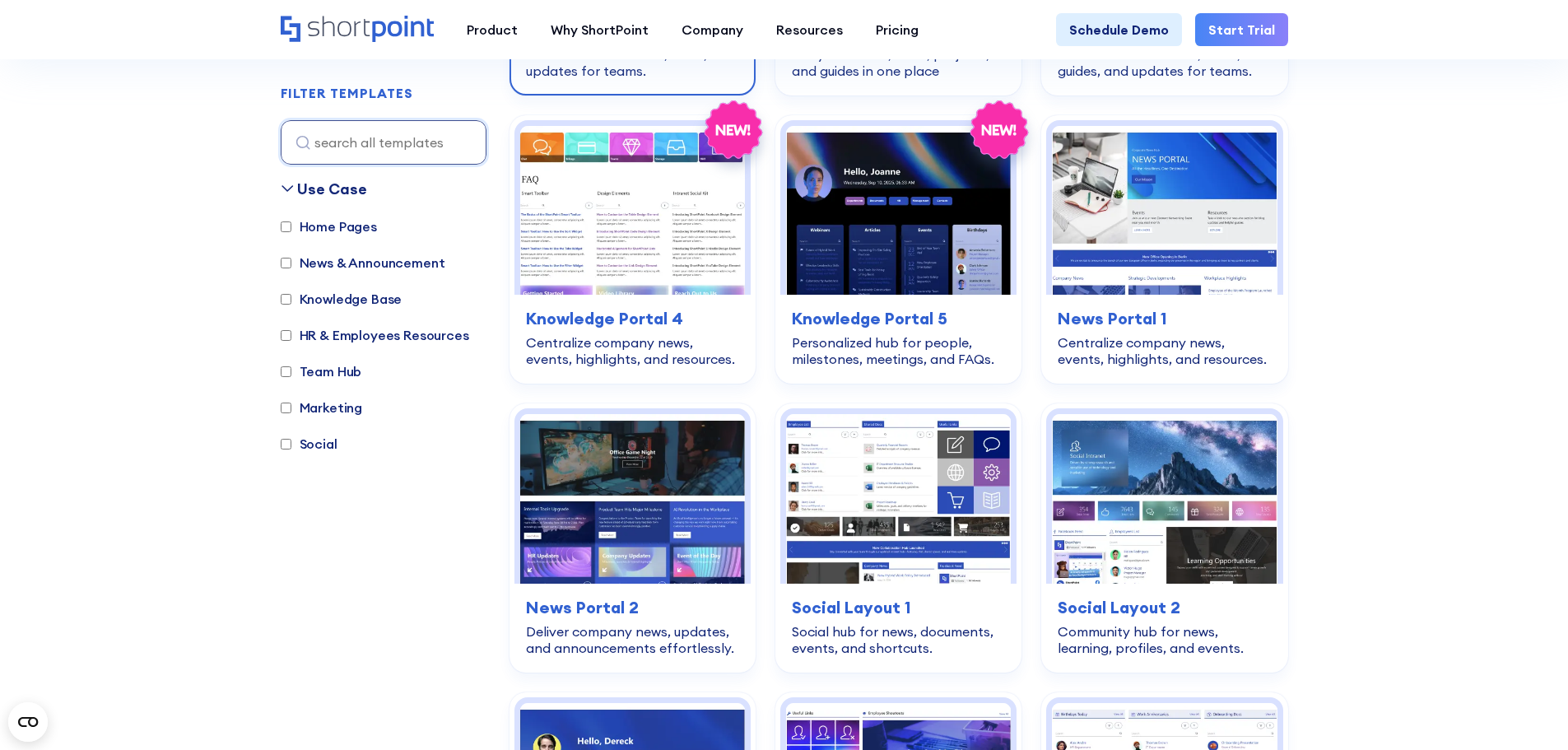
scroll to position [1974, 0]
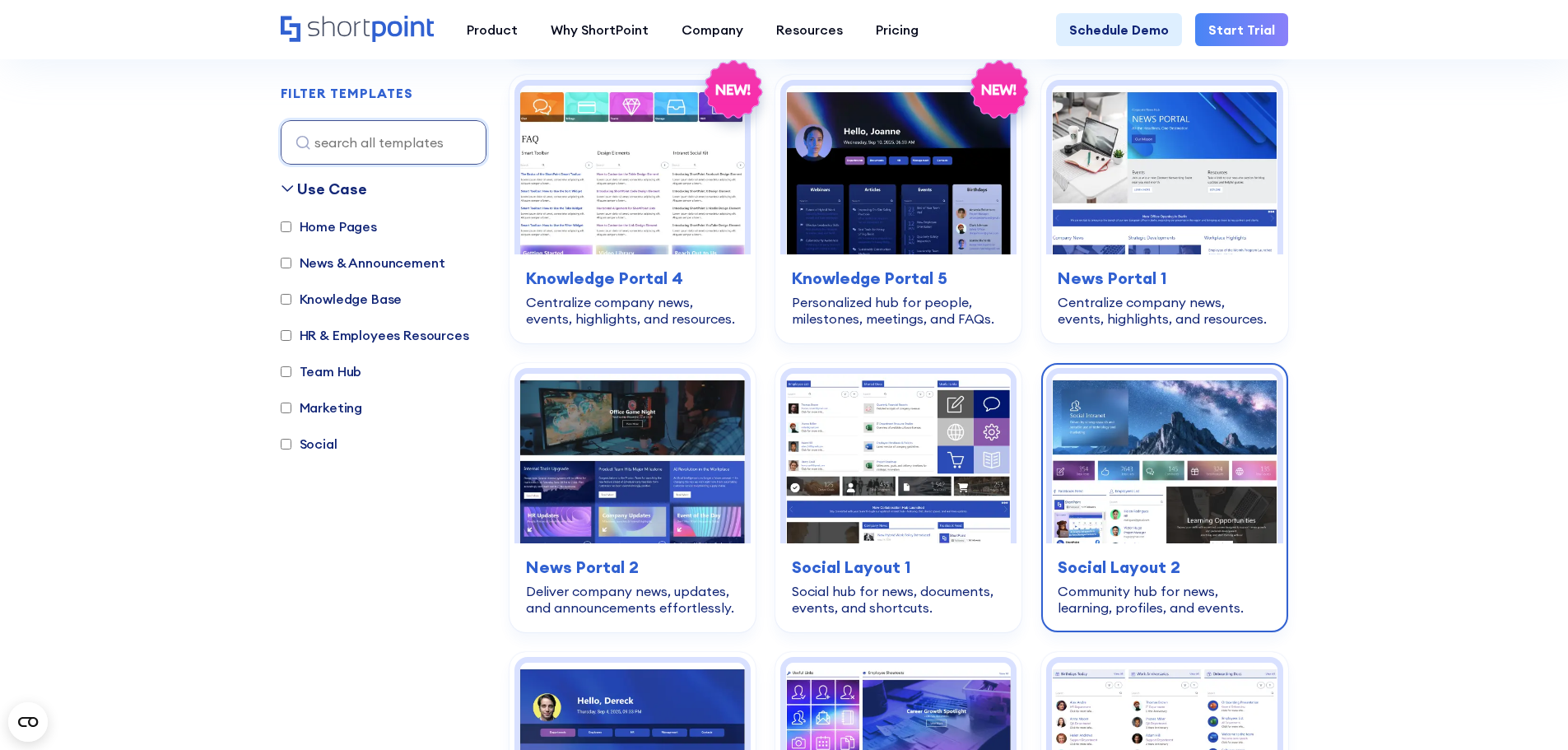
click at [1030, 393] on img at bounding box center [1165, 458] width 224 height 168
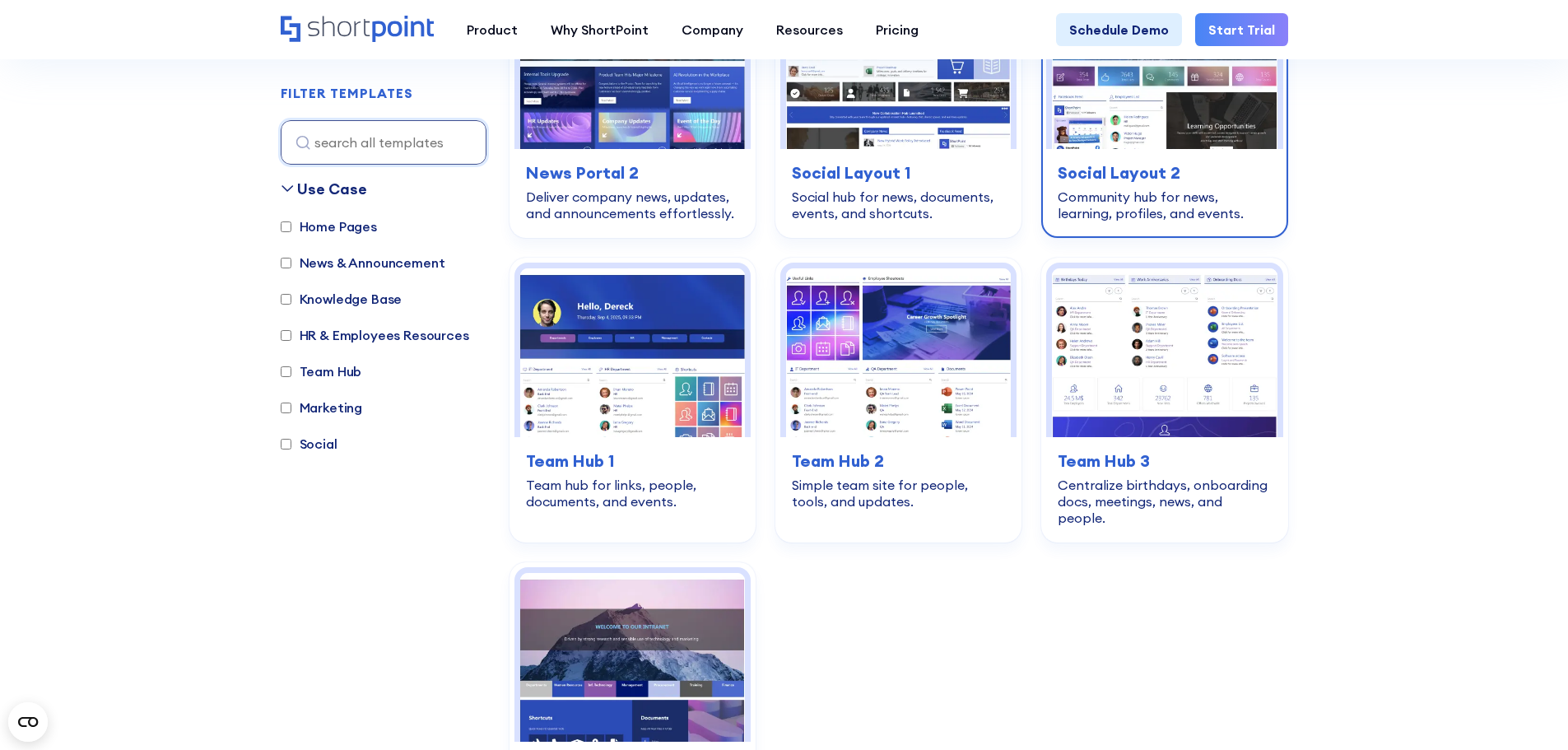
scroll to position [2386, 0]
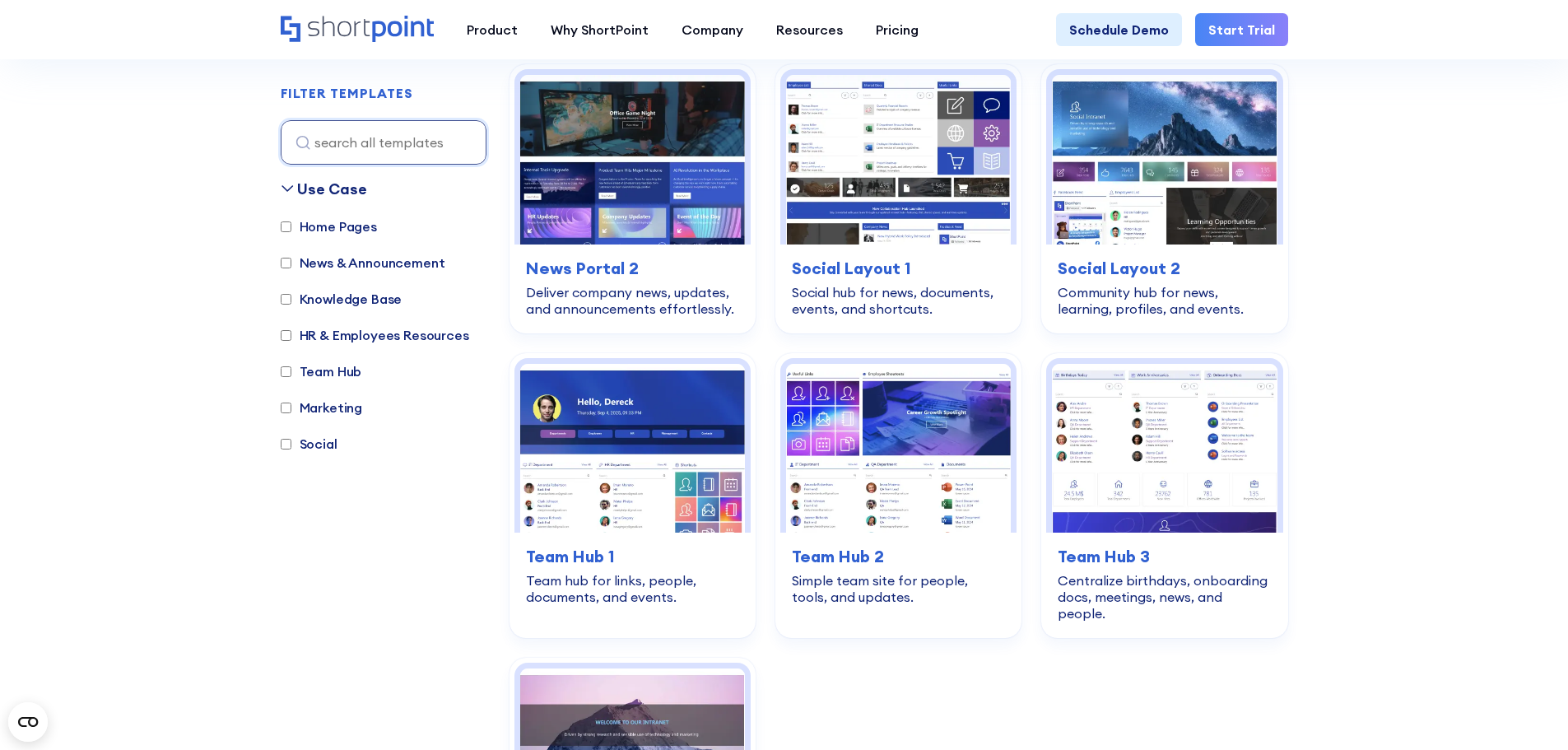
scroll to position [2521, 0]
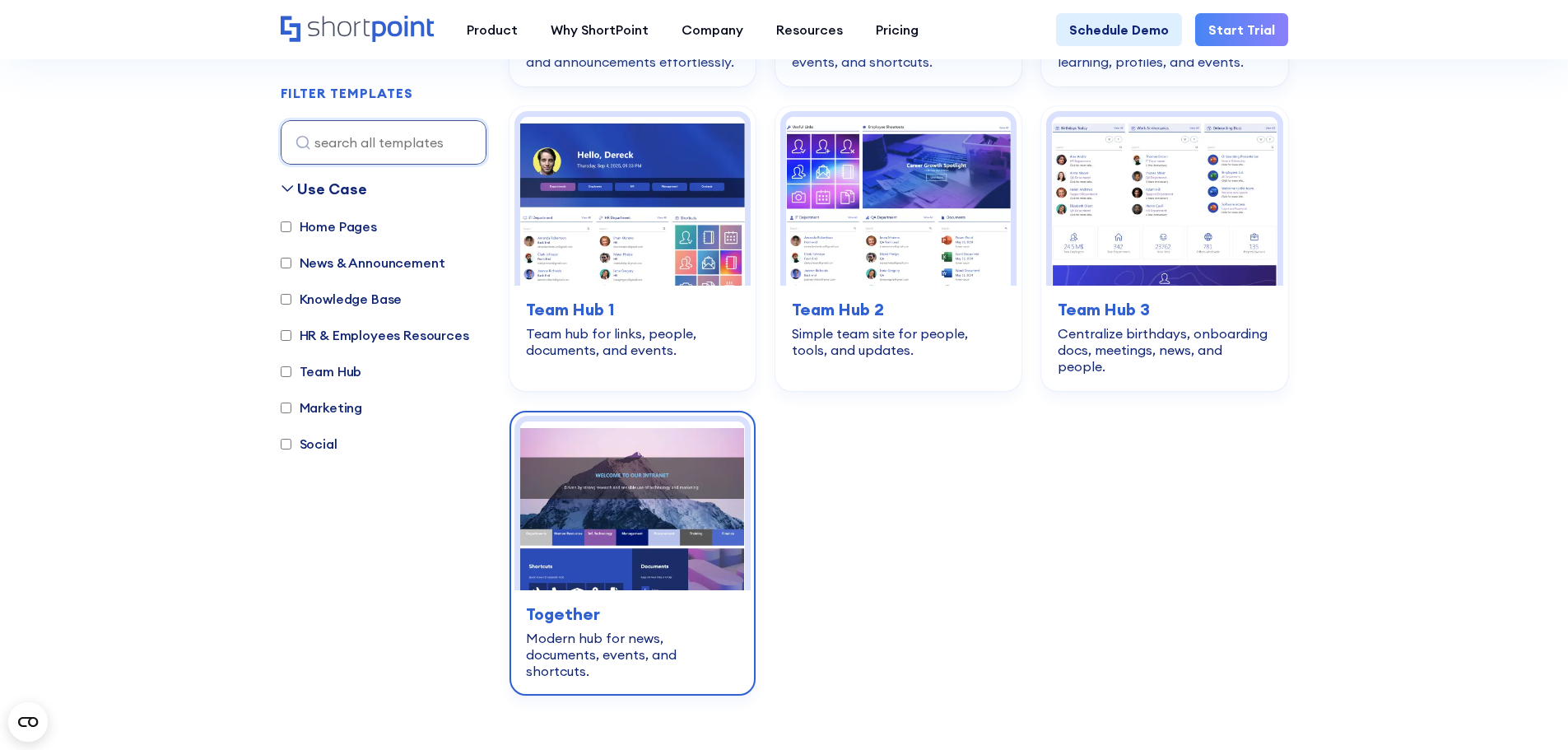
click at [611, 438] on img at bounding box center [633, 506] width 224 height 168
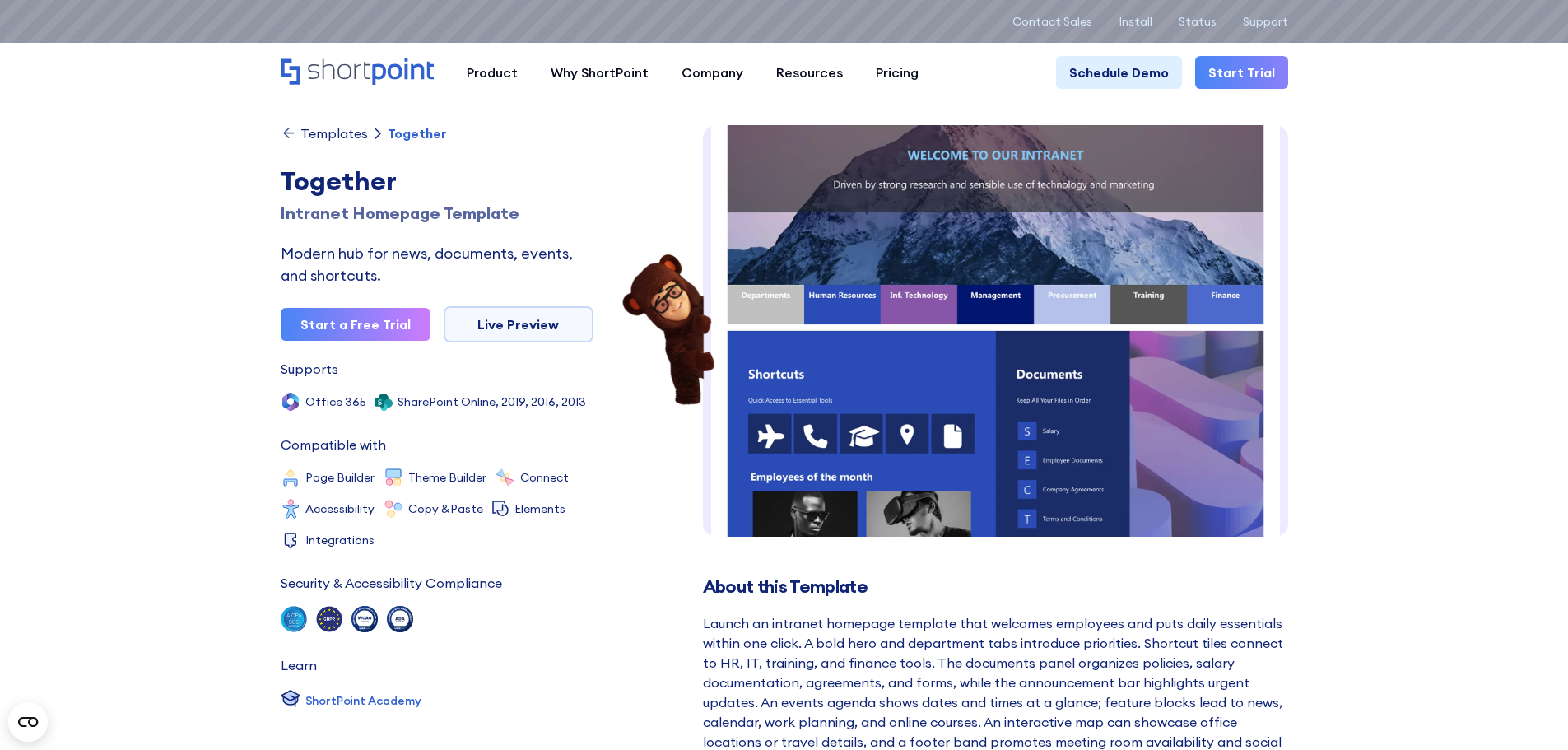
scroll to position [135, 0]
